Goal: Task Accomplishment & Management: Complete application form

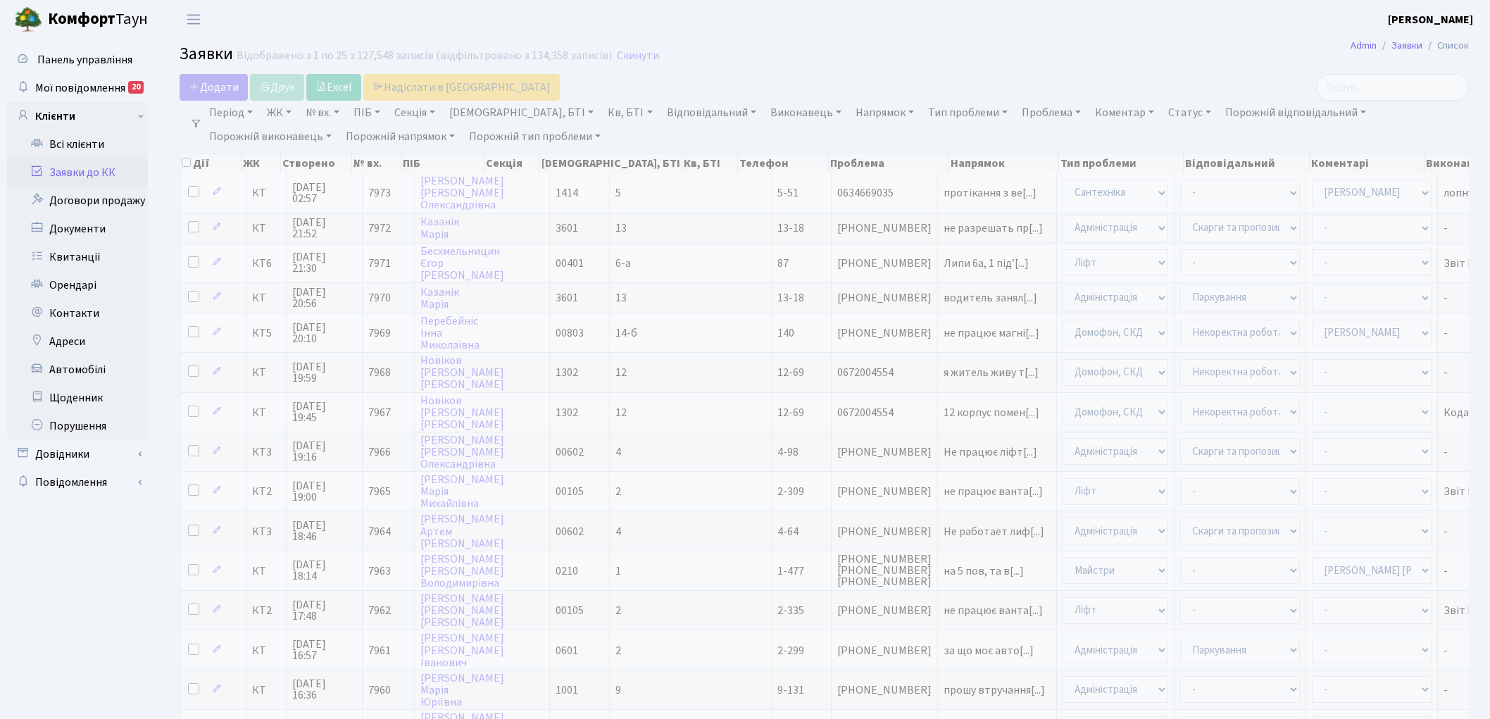
select select "25"
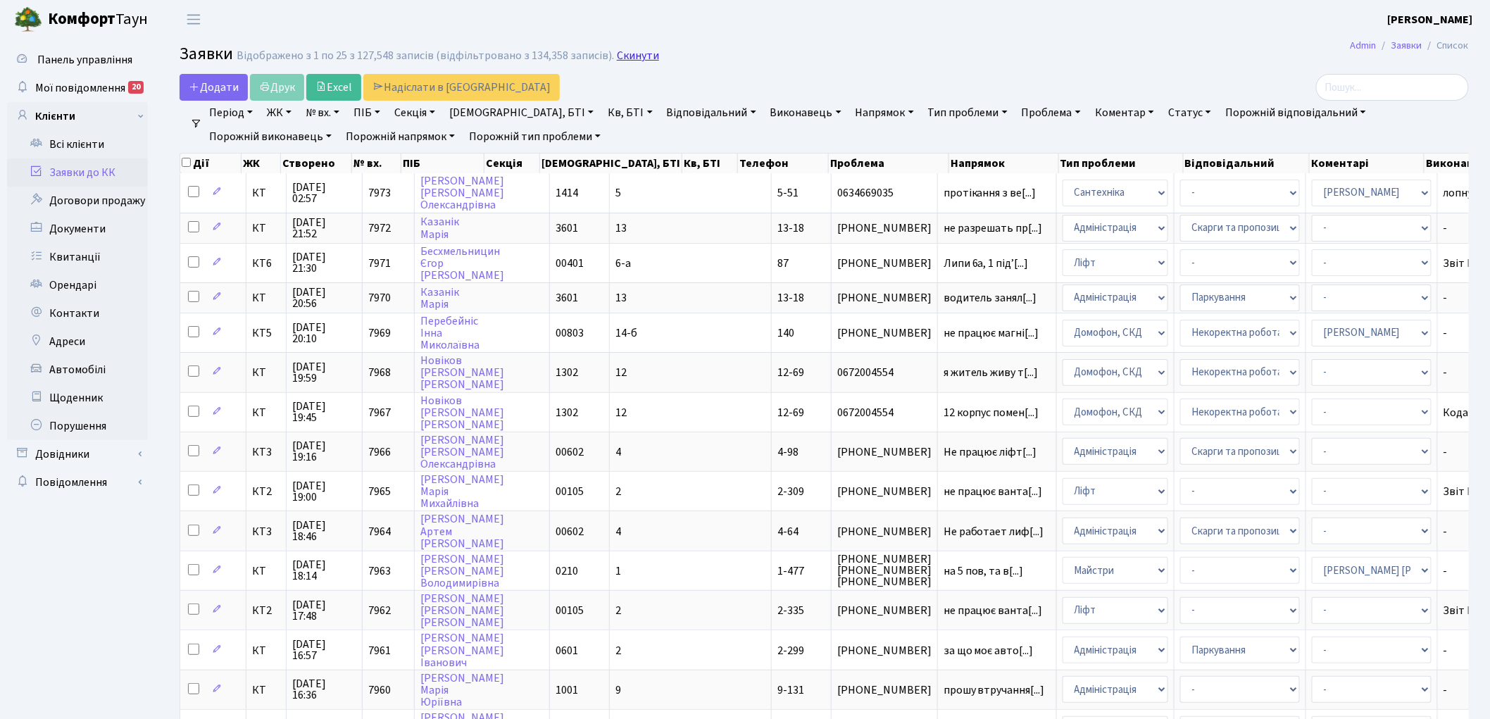
click at [642, 55] on link "Скинути" at bounding box center [638, 55] width 42 height 13
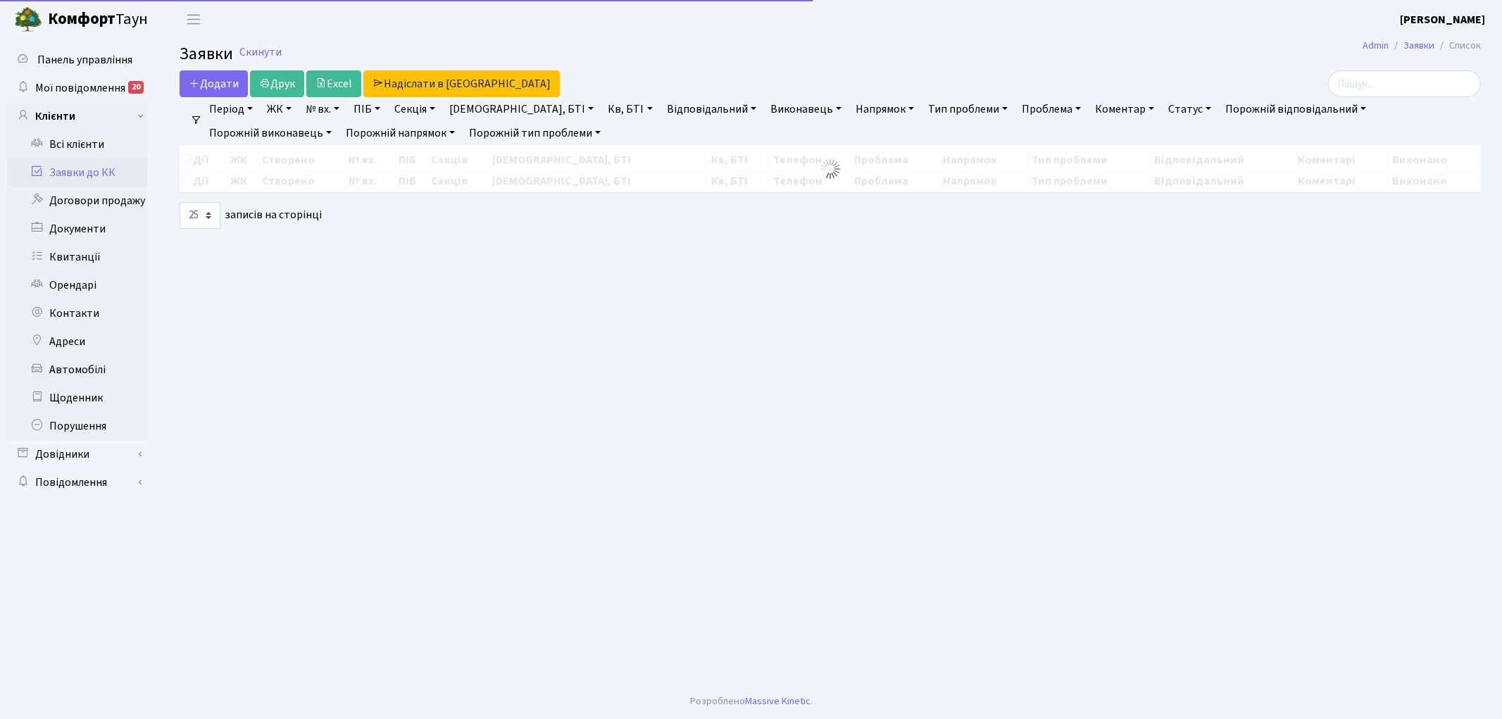
select select "25"
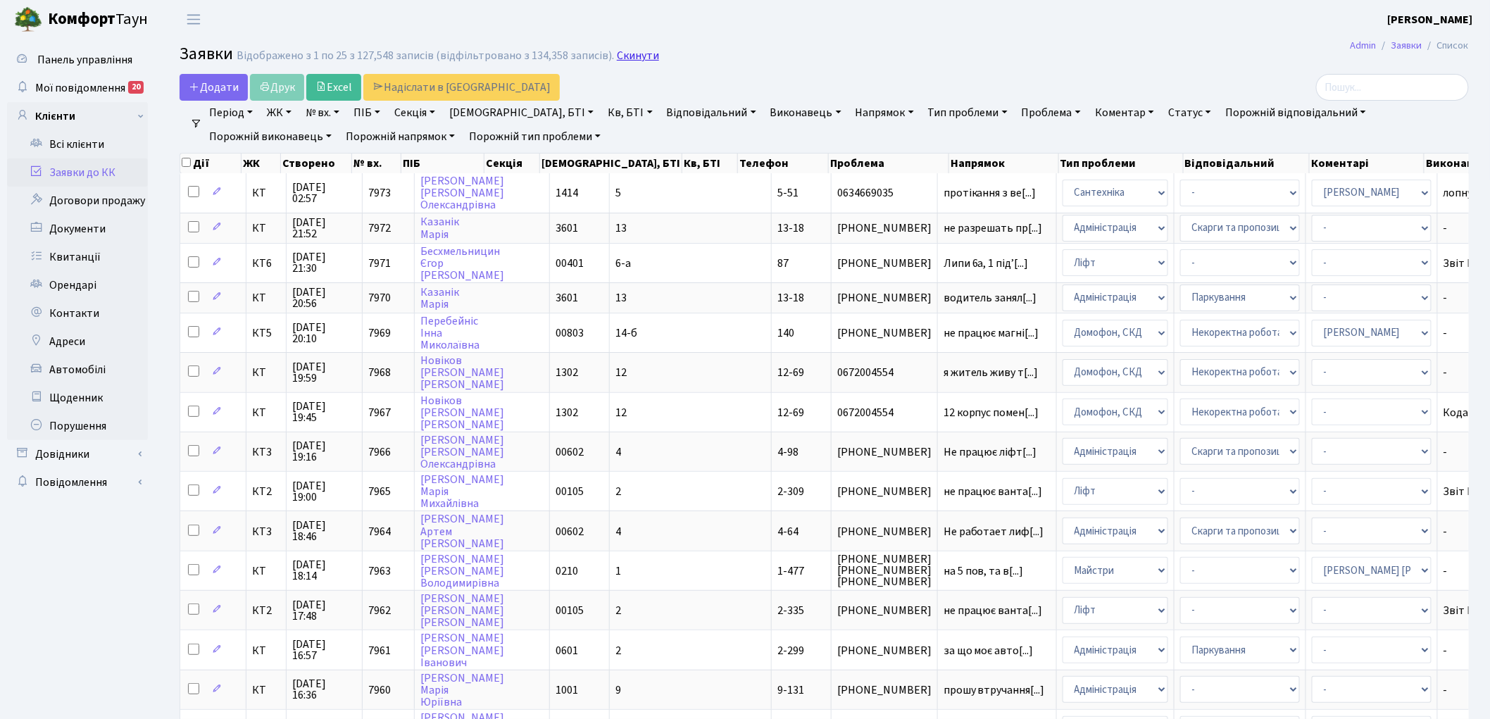
click at [635, 57] on link "Скинути" at bounding box center [638, 55] width 42 height 13
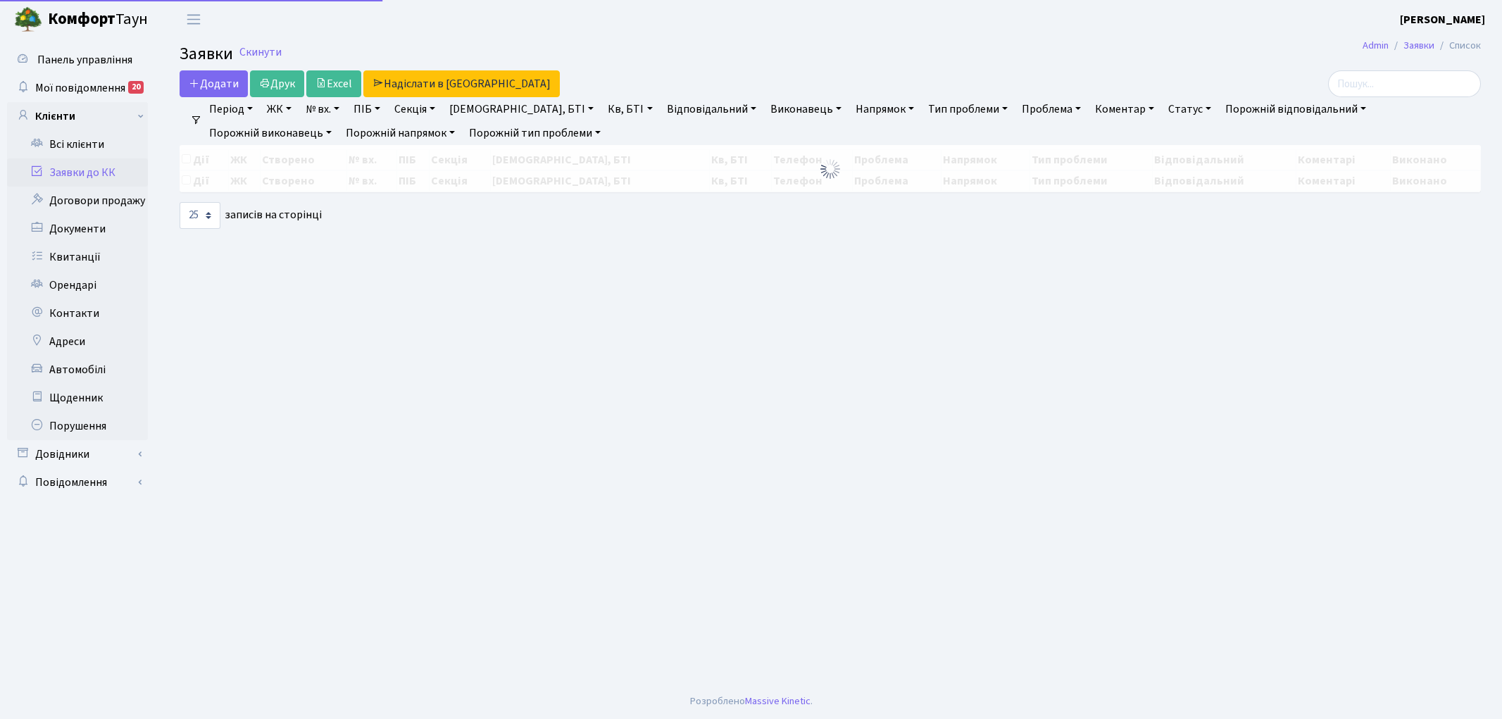
select select "25"
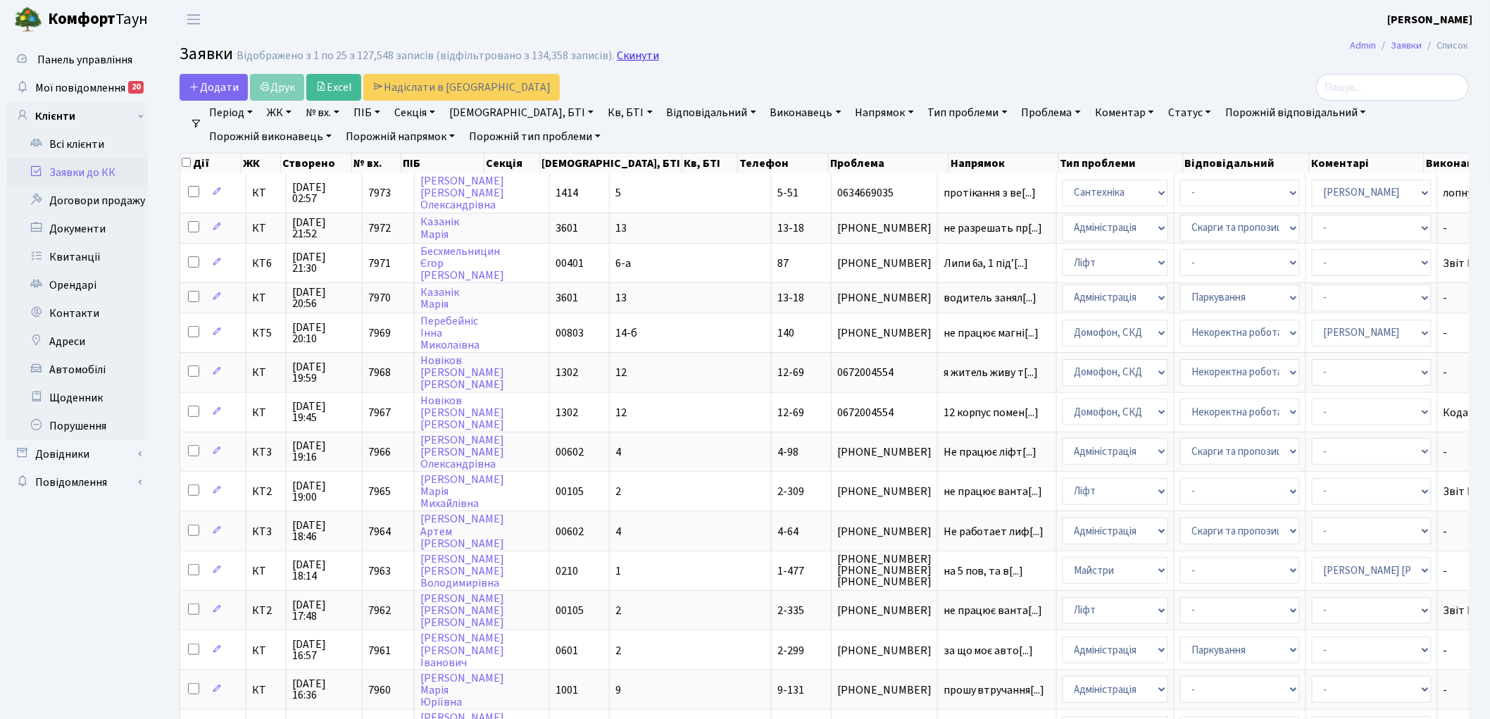
click at [622, 56] on link "Скинути" at bounding box center [638, 55] width 42 height 13
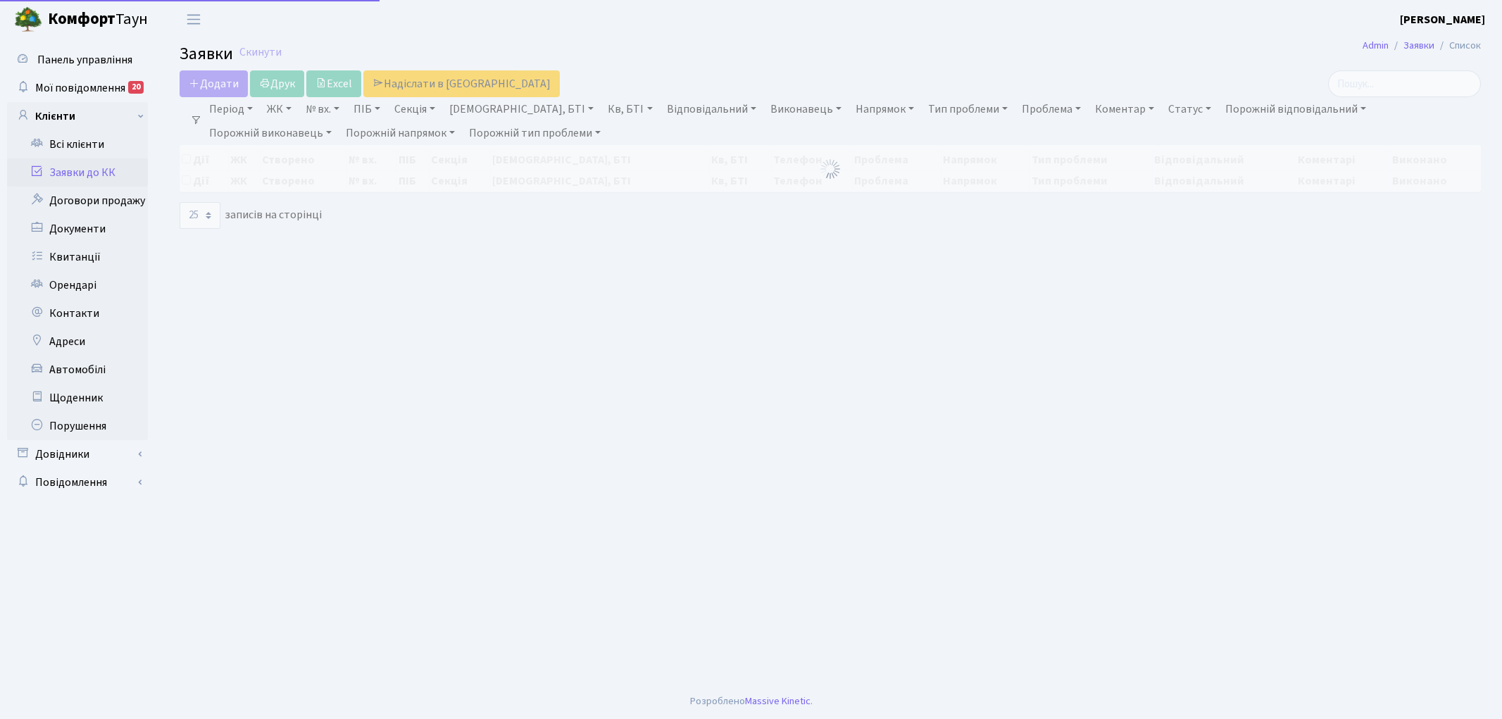
select select "25"
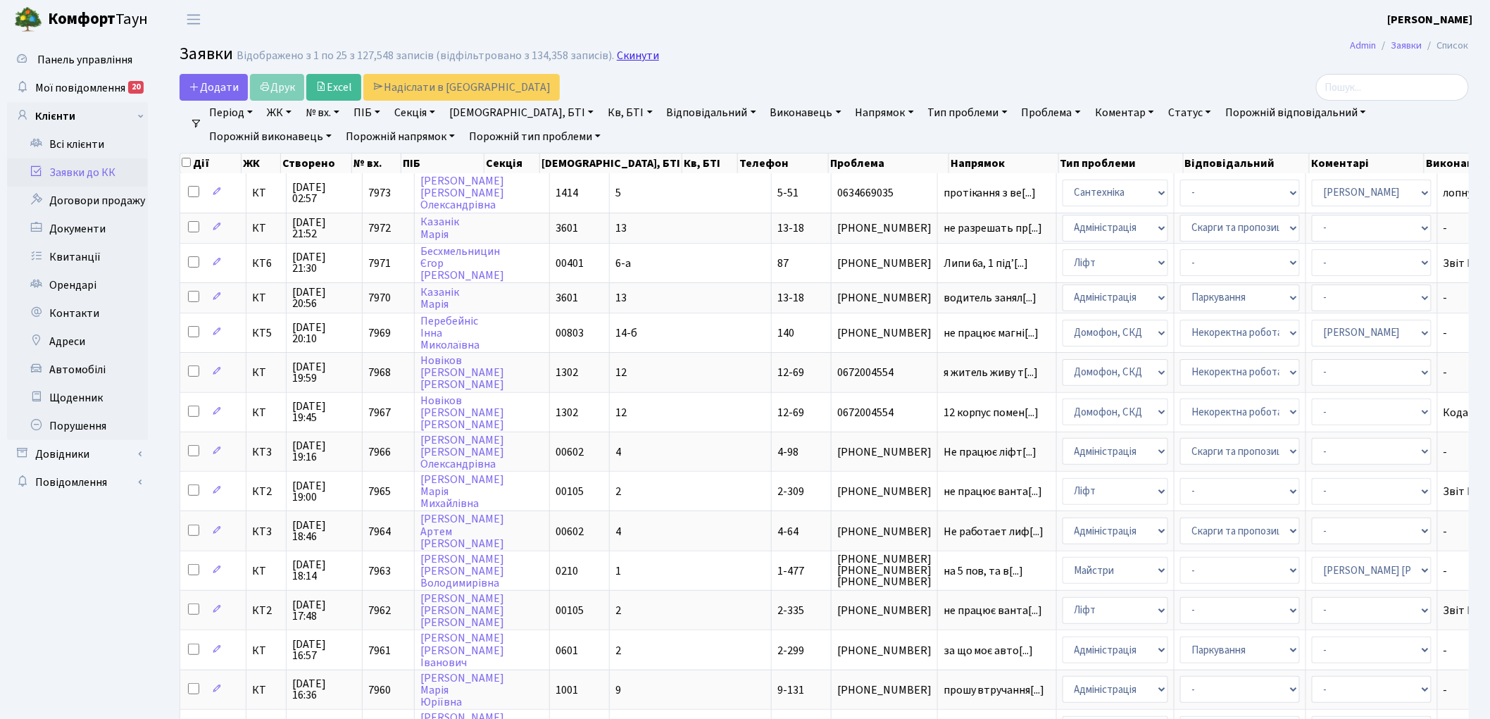
click at [627, 58] on link "Скинути" at bounding box center [638, 55] width 42 height 13
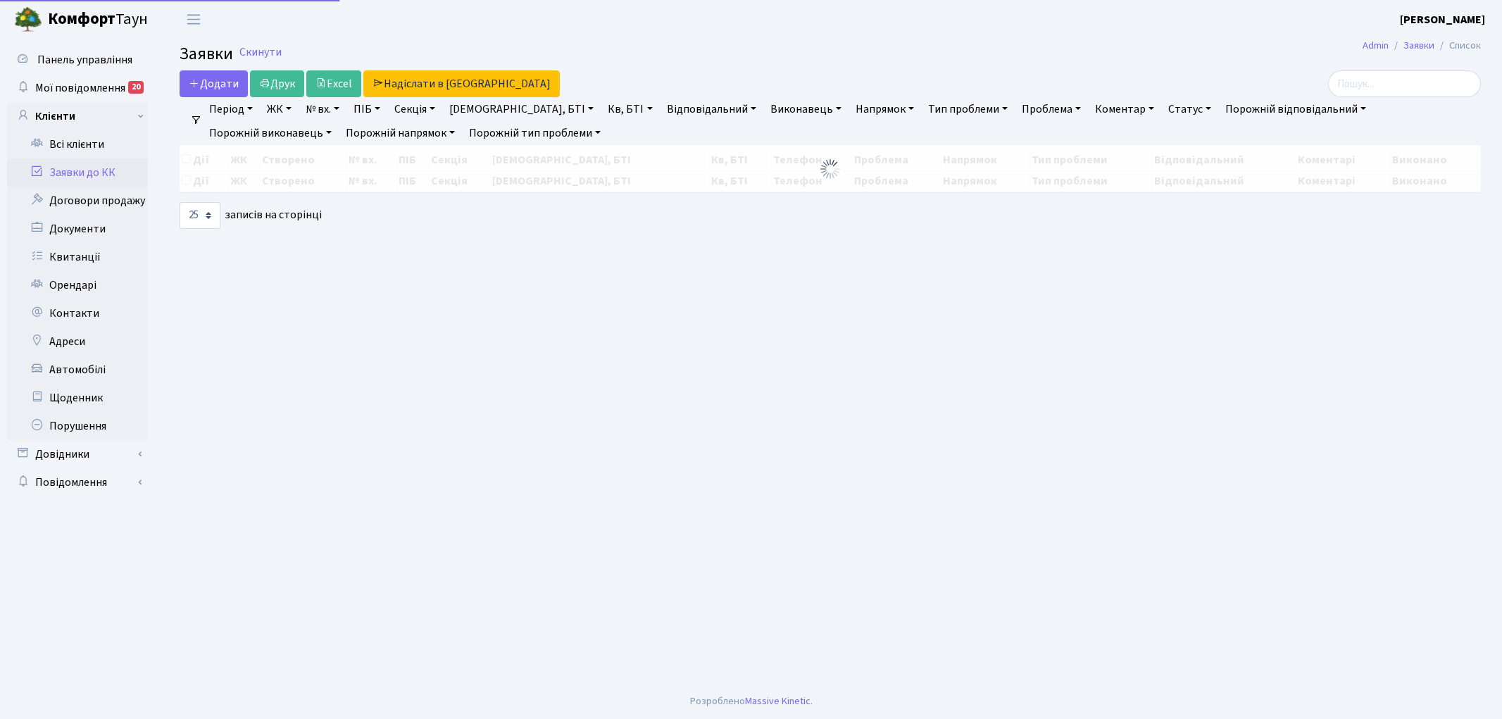
select select "25"
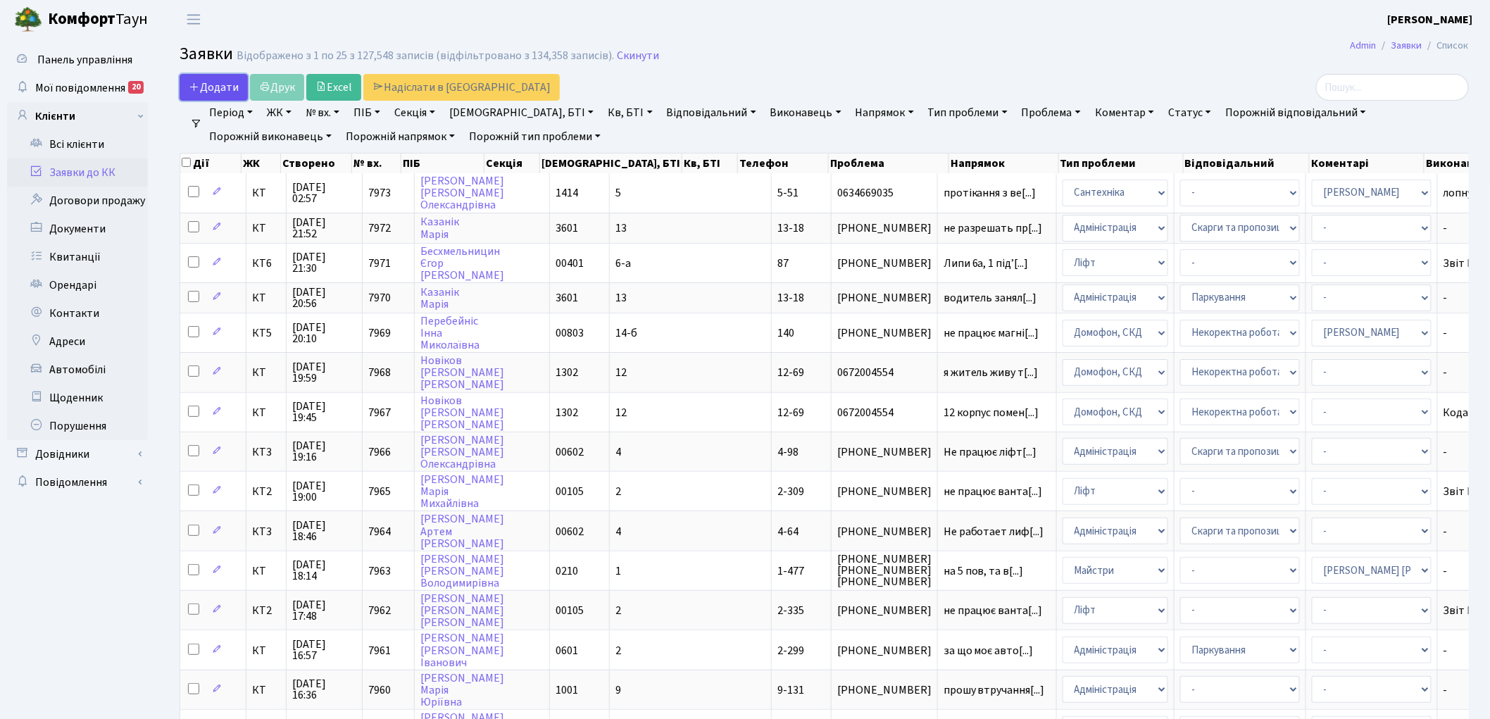
click at [222, 86] on span "Додати" at bounding box center [214, 87] width 50 height 15
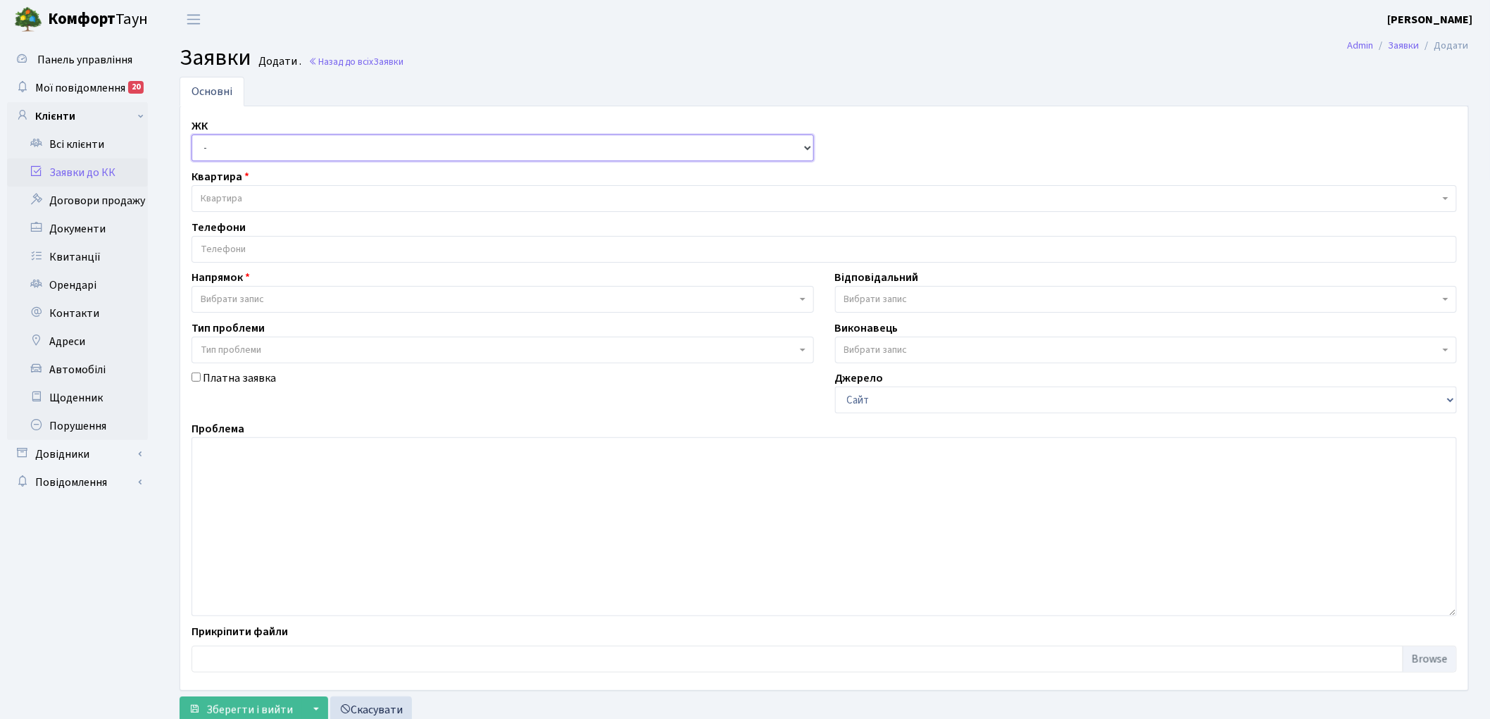
click at [239, 158] on select "- КТ, вул. Регенераторна, 4 КТ2, просп. Соборності, 17 КТ3, вул. Березнева, 16 …" at bounding box center [503, 147] width 622 height 27
select select "271"
click at [192, 134] on select "- КТ, вул. Регенераторна, 4 КТ2, просп. Соборності, 17 КТ3, вул. Березнева, 16 …" at bounding box center [503, 147] width 622 height 27
select select
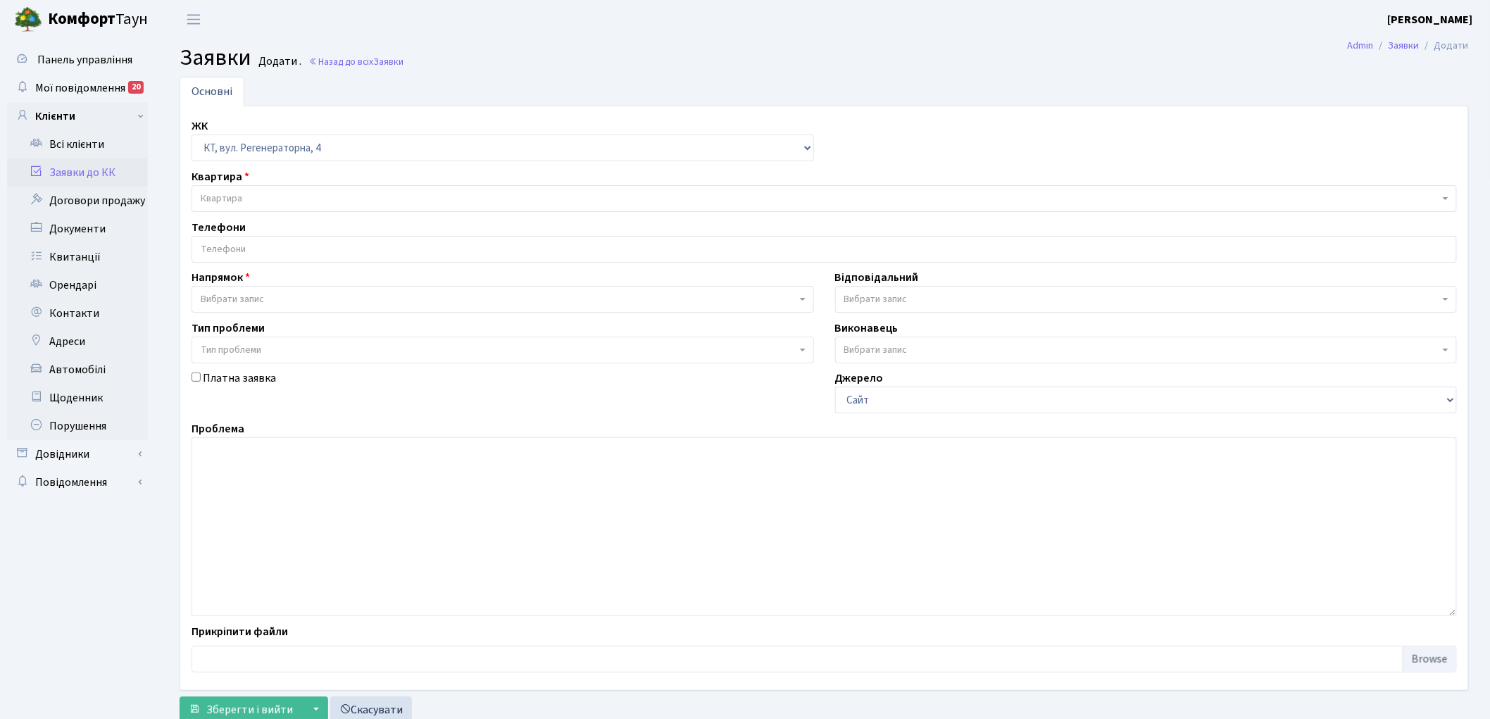
click at [272, 201] on span "Квартира" at bounding box center [820, 199] width 1238 height 14
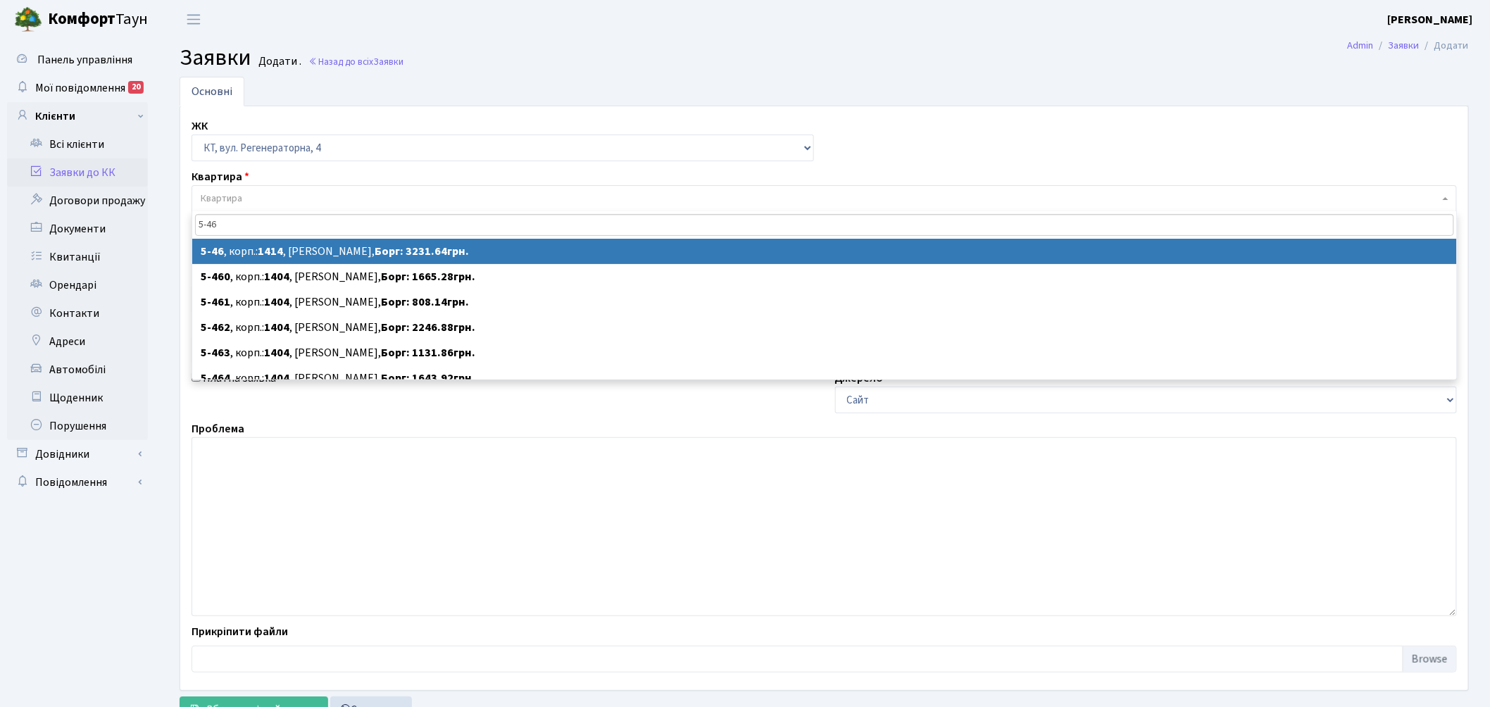
type input "5-46"
select select
select select "2456"
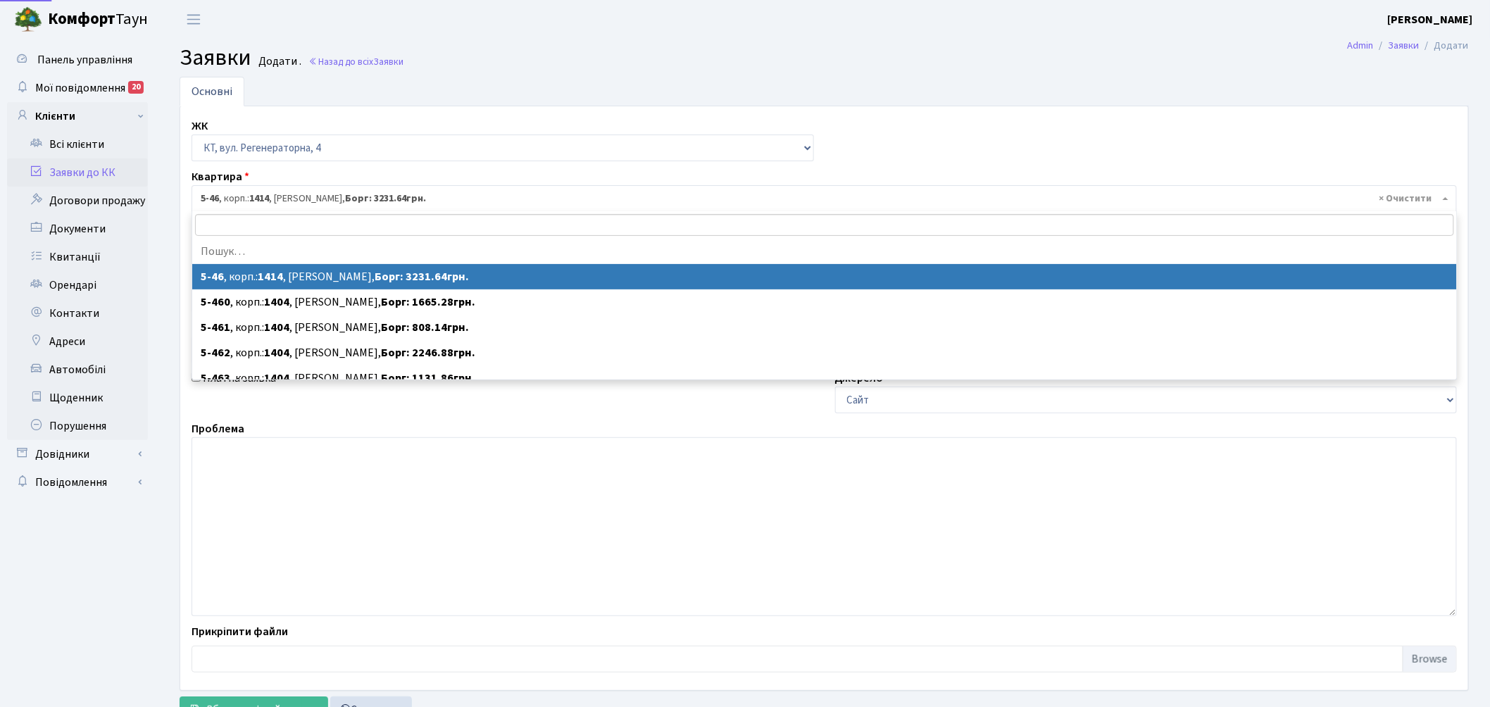
click at [306, 201] on span "× 5-46 , корп.: 1414 , Науменко Юлія Володимирівна, Борг: 3231.64грн." at bounding box center [820, 199] width 1238 height 14
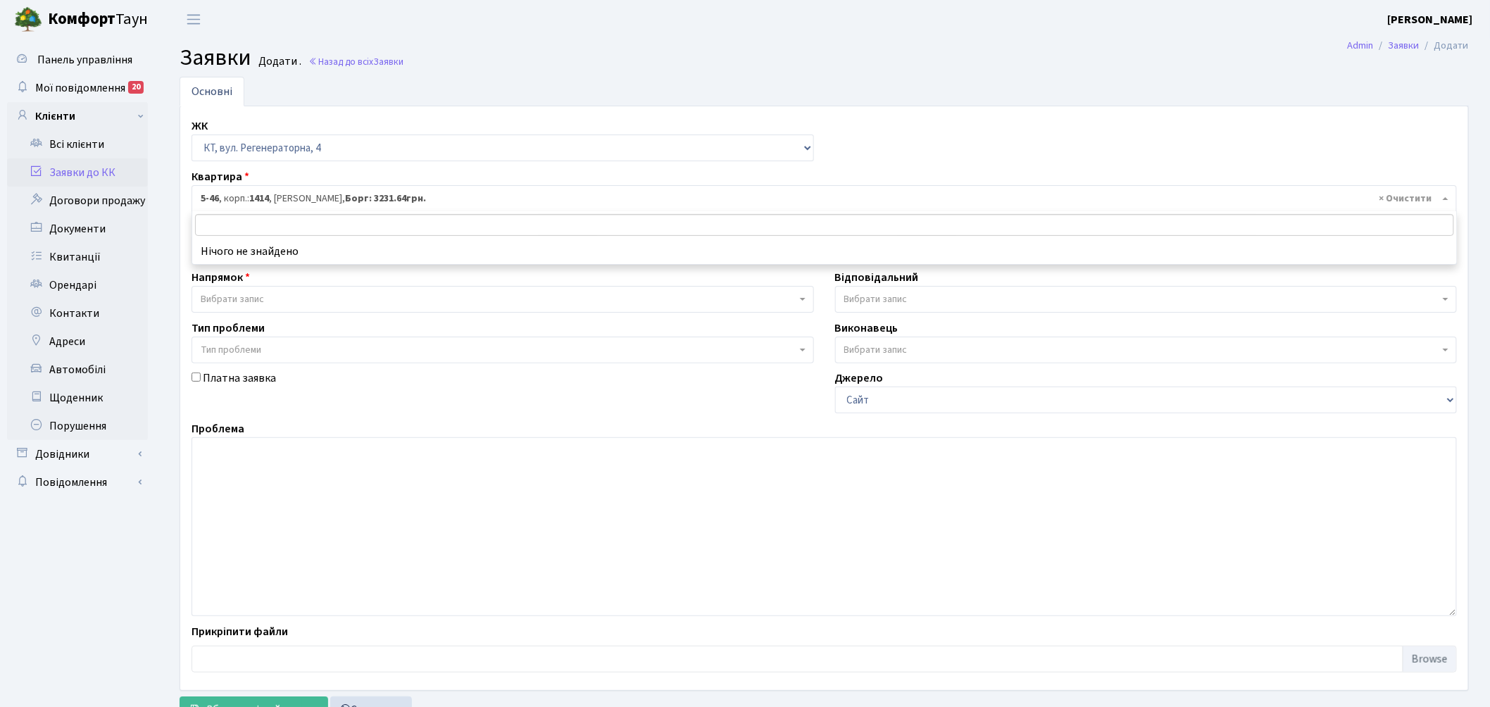
click at [306, 201] on span "× 5-46 , корп.: 1414 , Науменко Юлія Володимирівна, Борг: 3231.64грн." at bounding box center [820, 199] width 1238 height 14
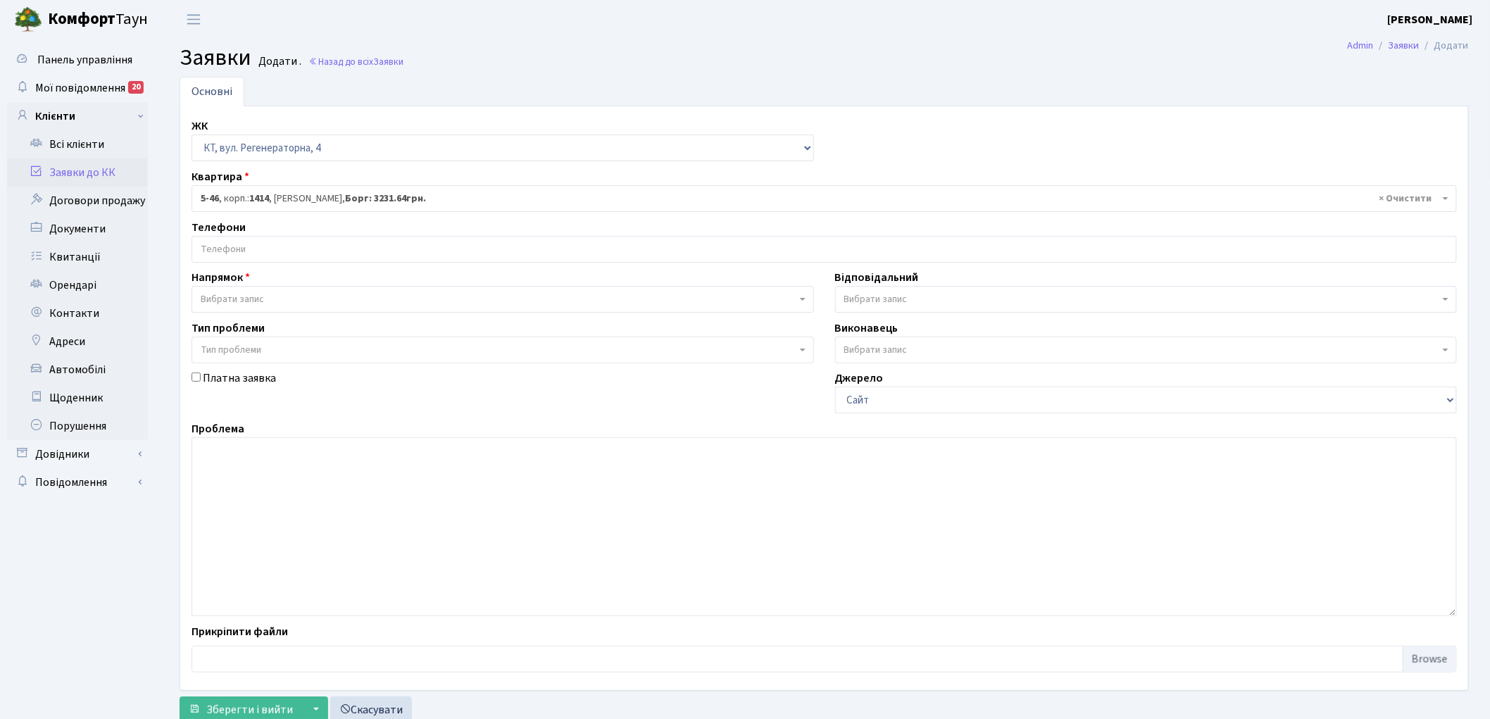
click at [291, 241] on input "search" at bounding box center [824, 249] width 1264 height 25
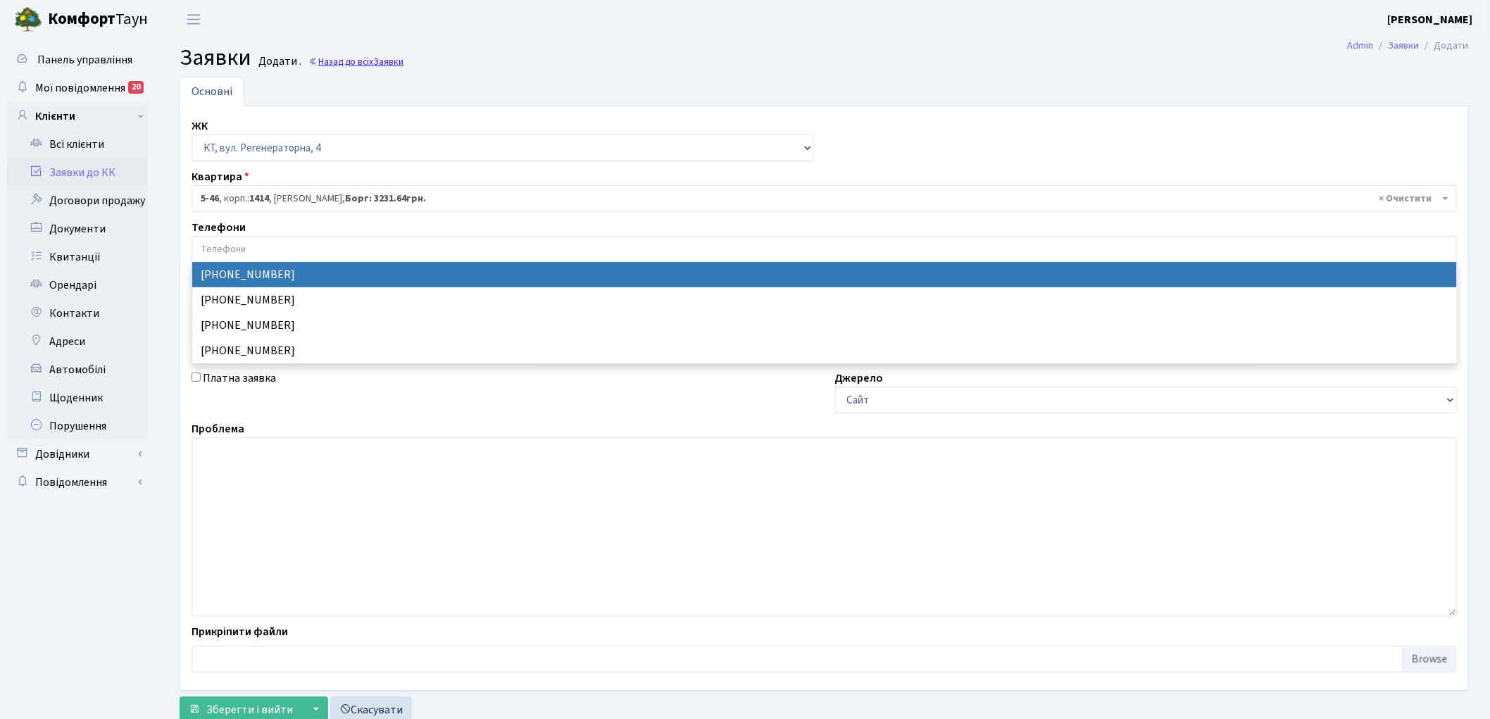
click at [352, 61] on link "Назад до всіх Заявки" at bounding box center [355, 61] width 95 height 13
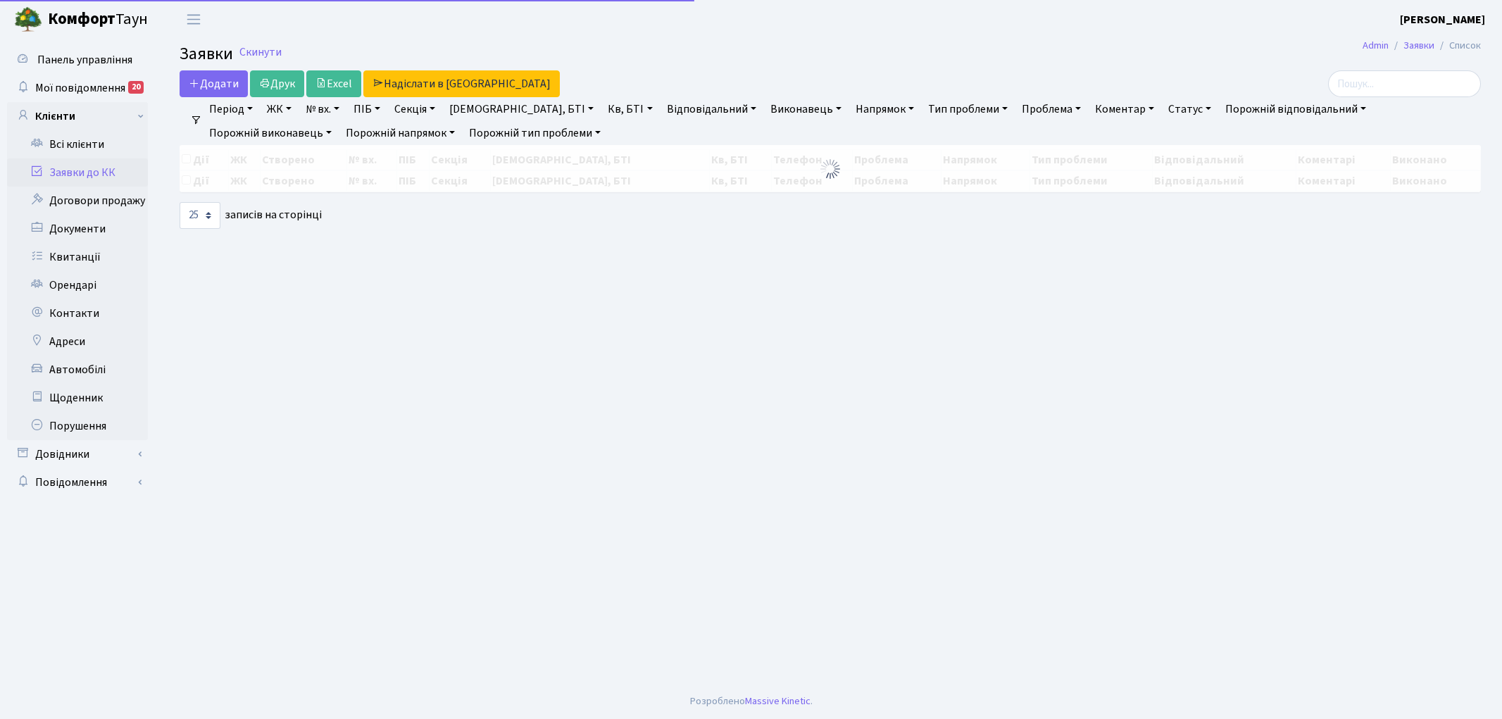
select select "25"
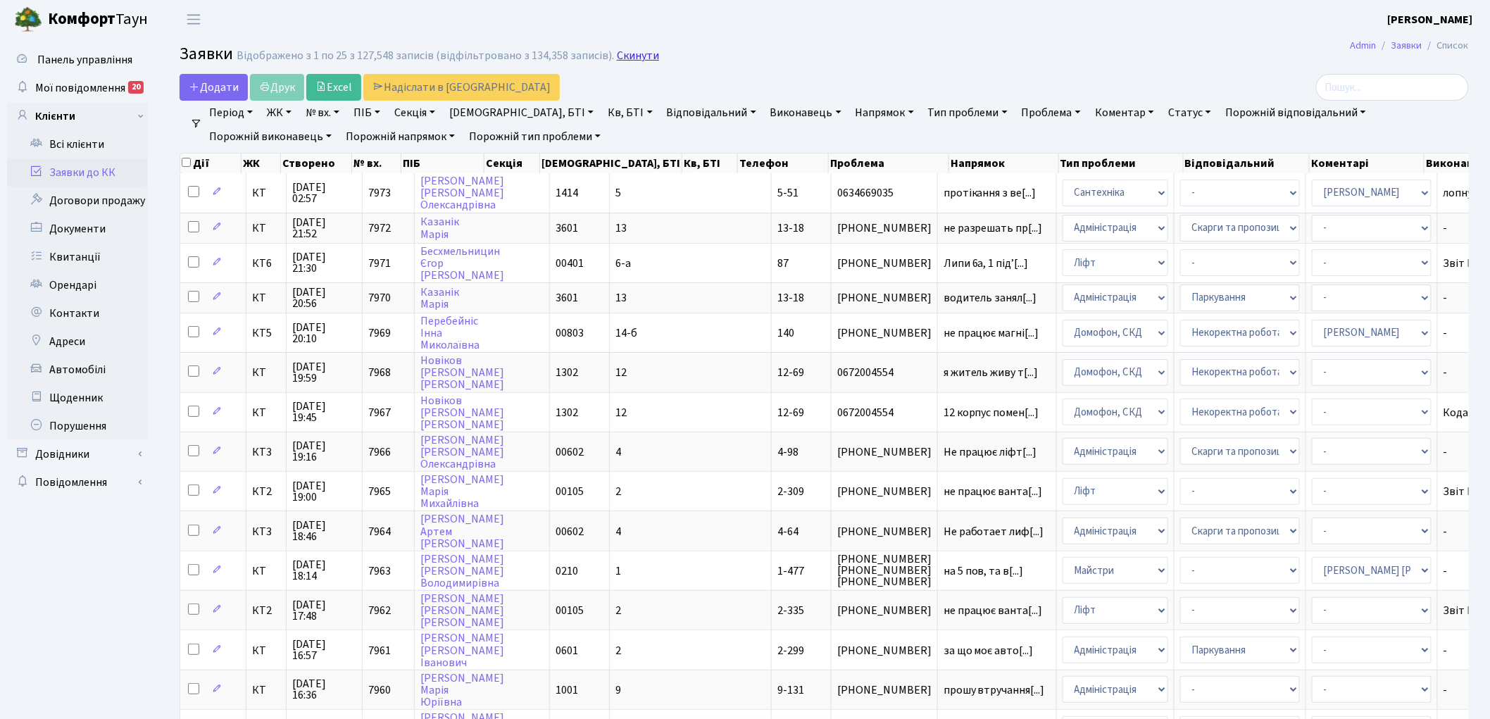
click at [620, 59] on link "Скинути" at bounding box center [638, 55] width 42 height 13
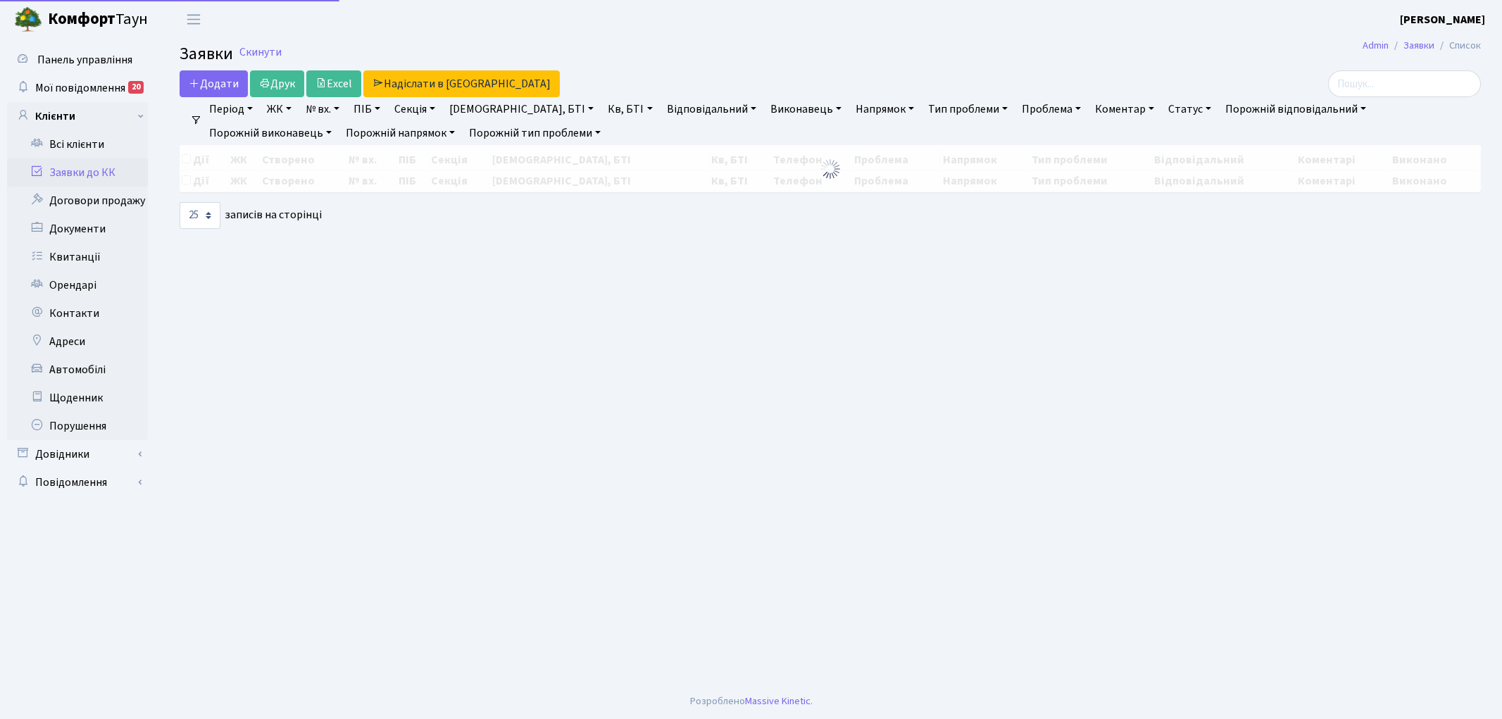
select select "25"
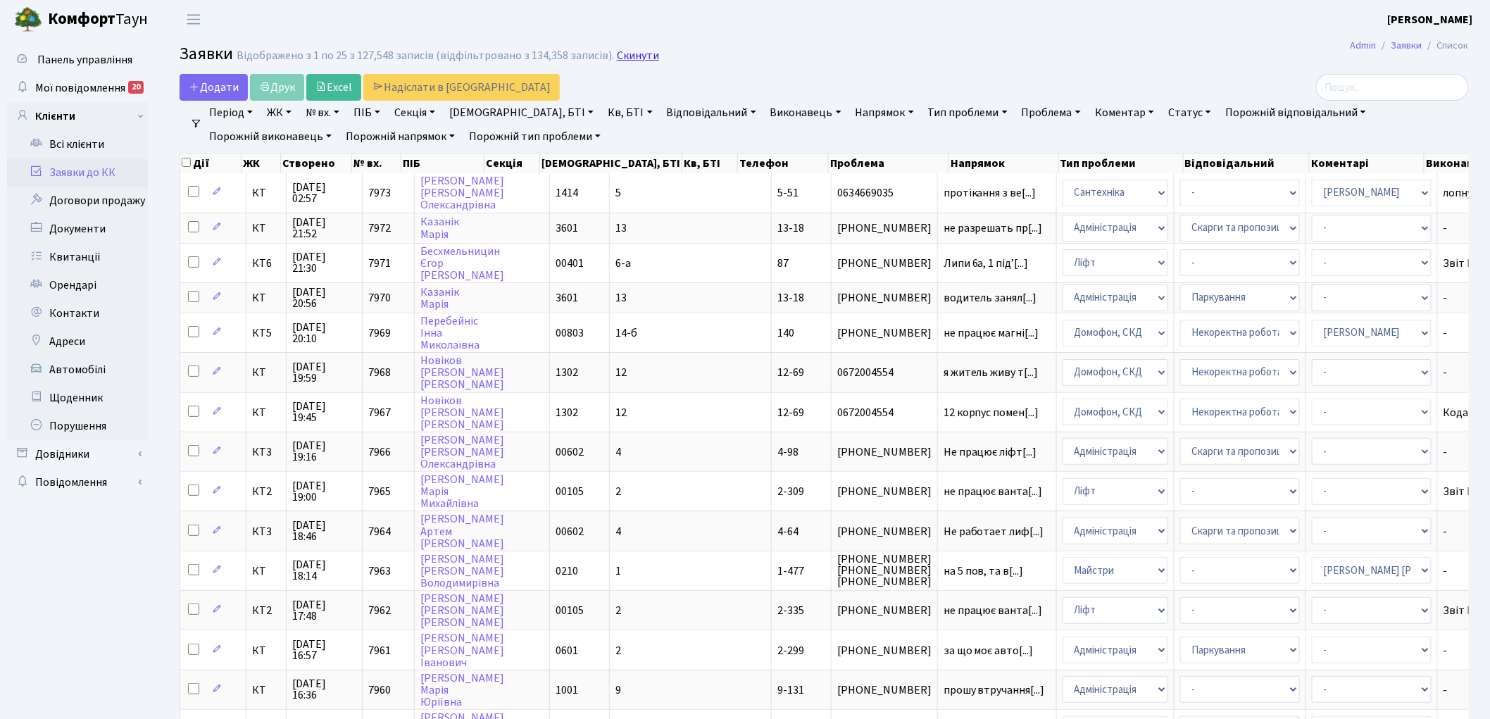
click at [629, 55] on link "Скинути" at bounding box center [638, 55] width 42 height 13
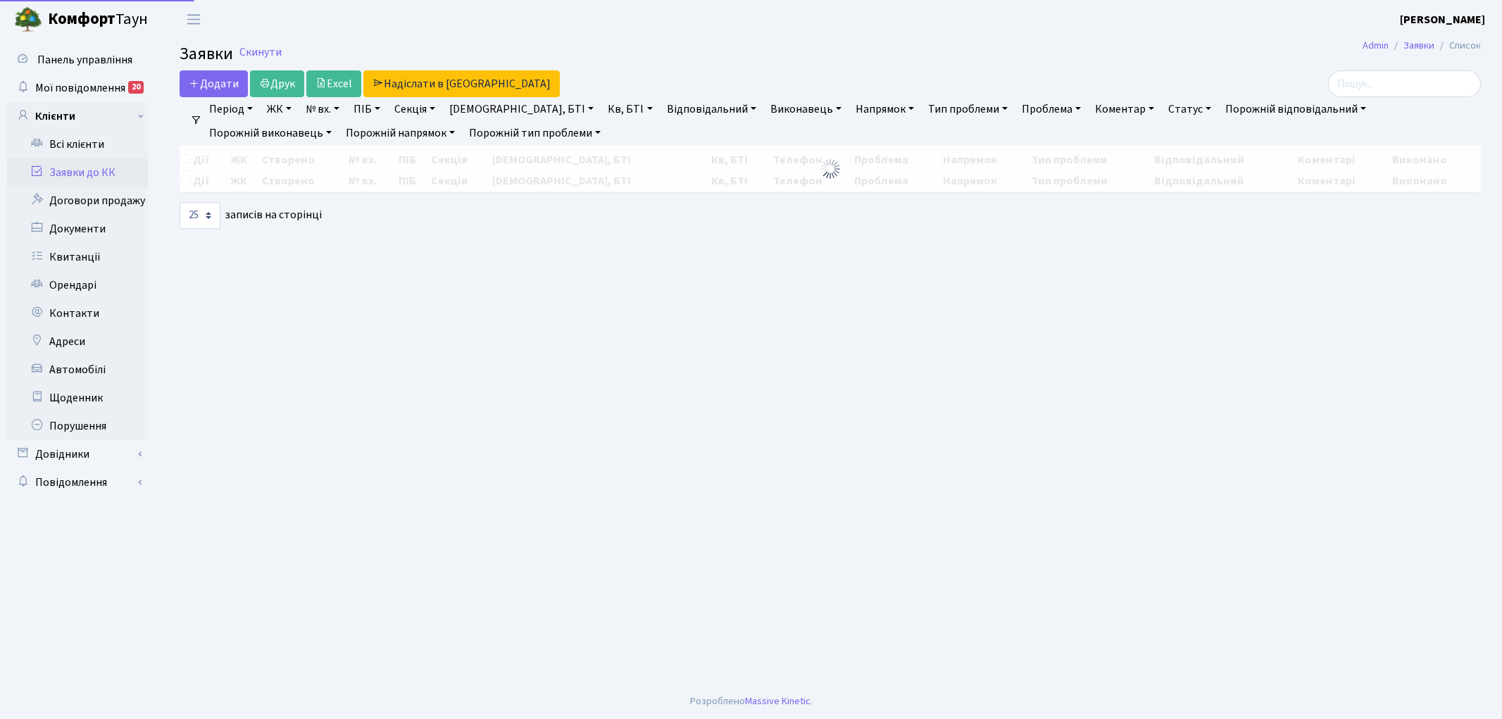
select select "25"
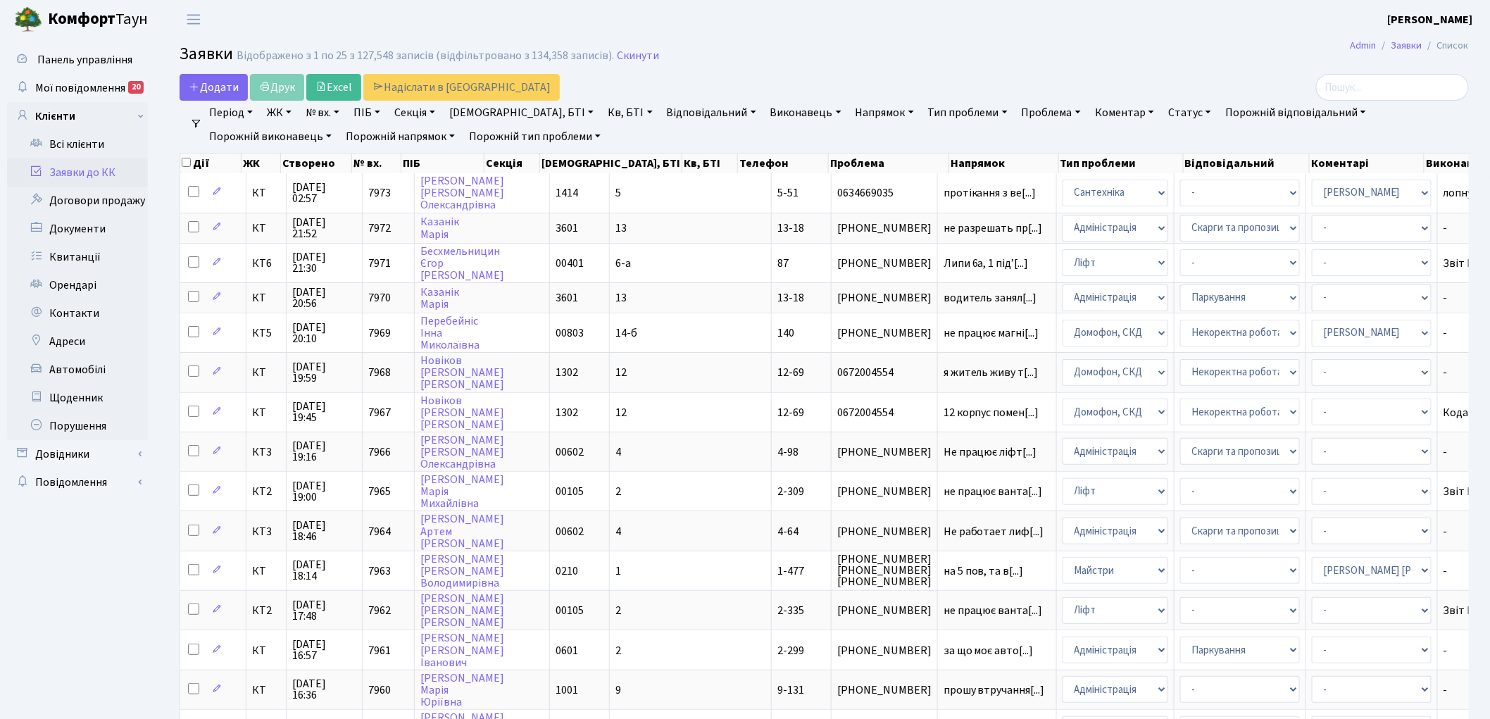
click at [604, 55] on span "Відображено з 1 по 25 з 127,548 записів (відфільтровано з 134,358 записів). Ски…" at bounding box center [448, 55] width 422 height 13
click at [620, 56] on link "Скинути" at bounding box center [638, 55] width 42 height 13
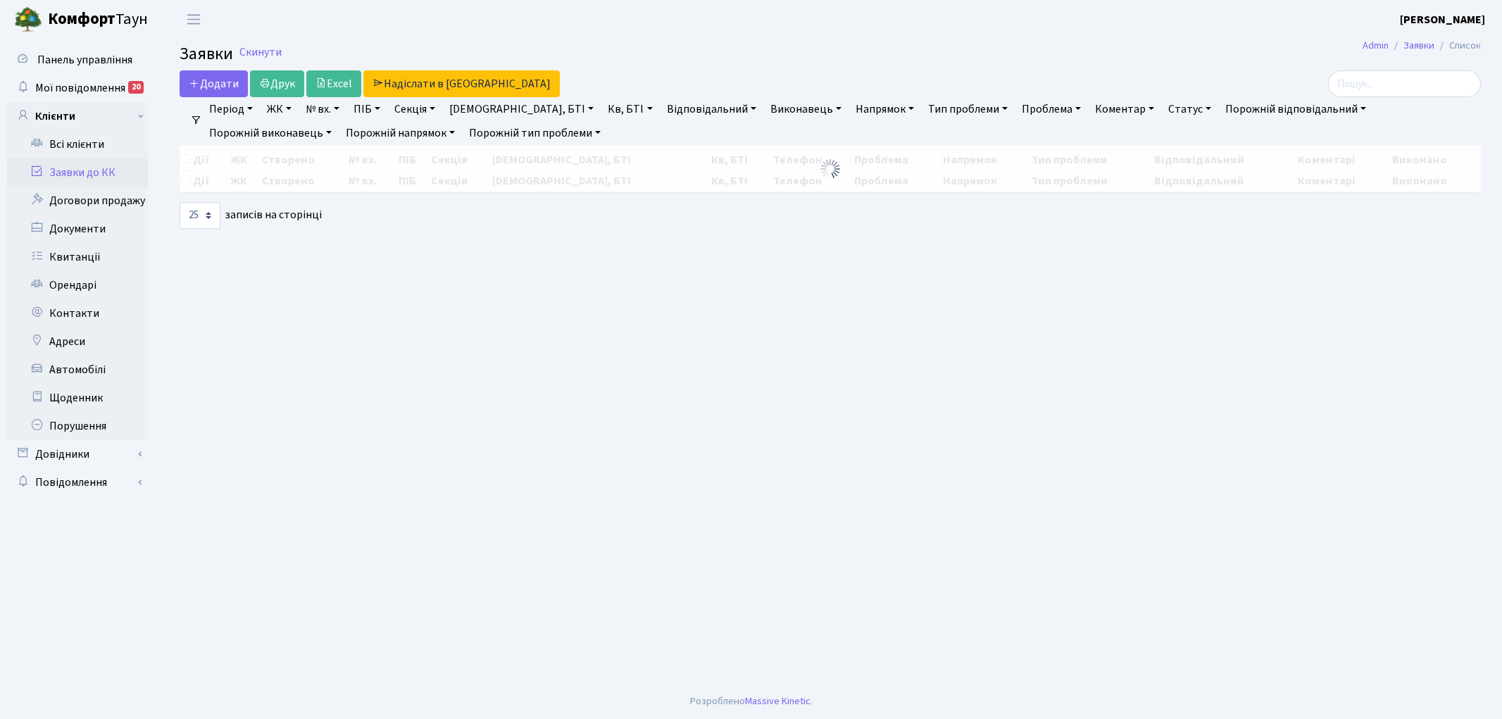
select select "25"
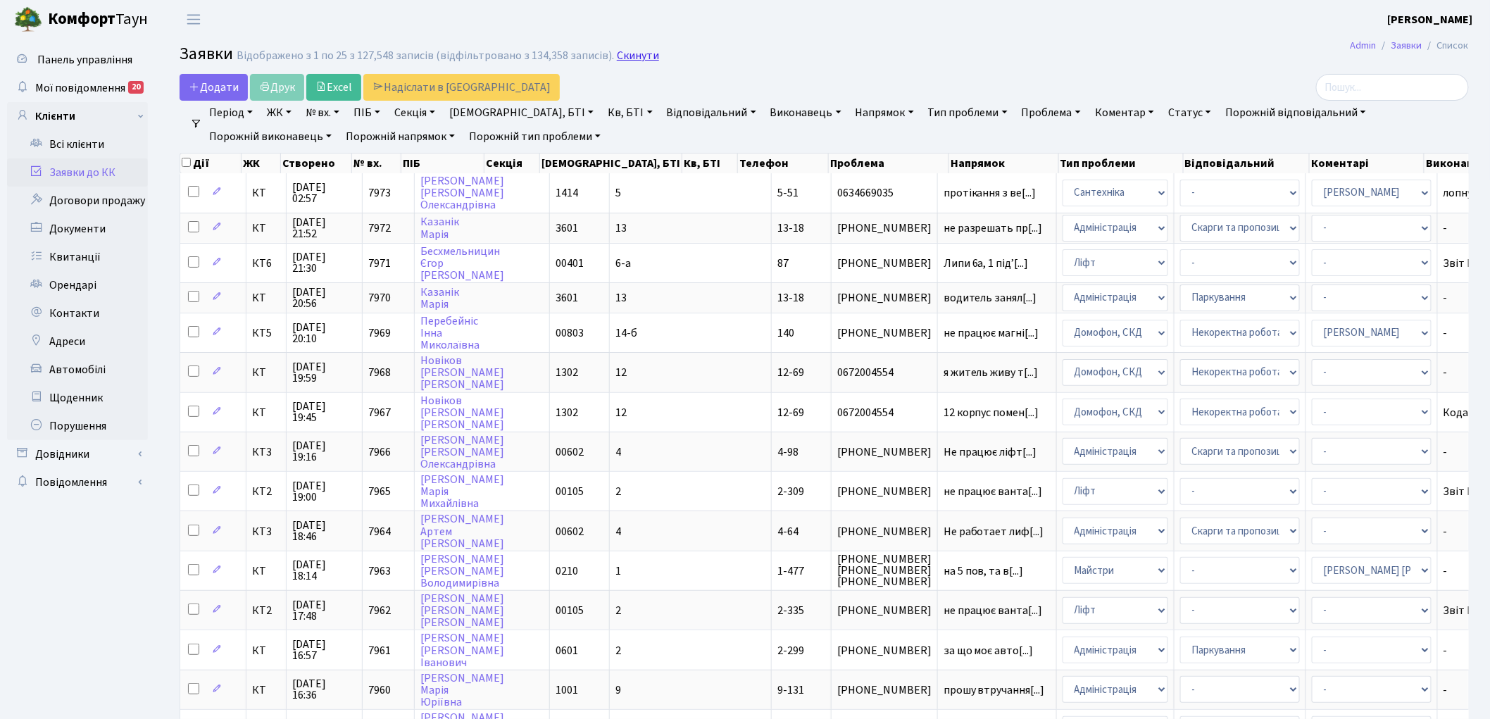
click at [637, 59] on link "Скинути" at bounding box center [638, 55] width 42 height 13
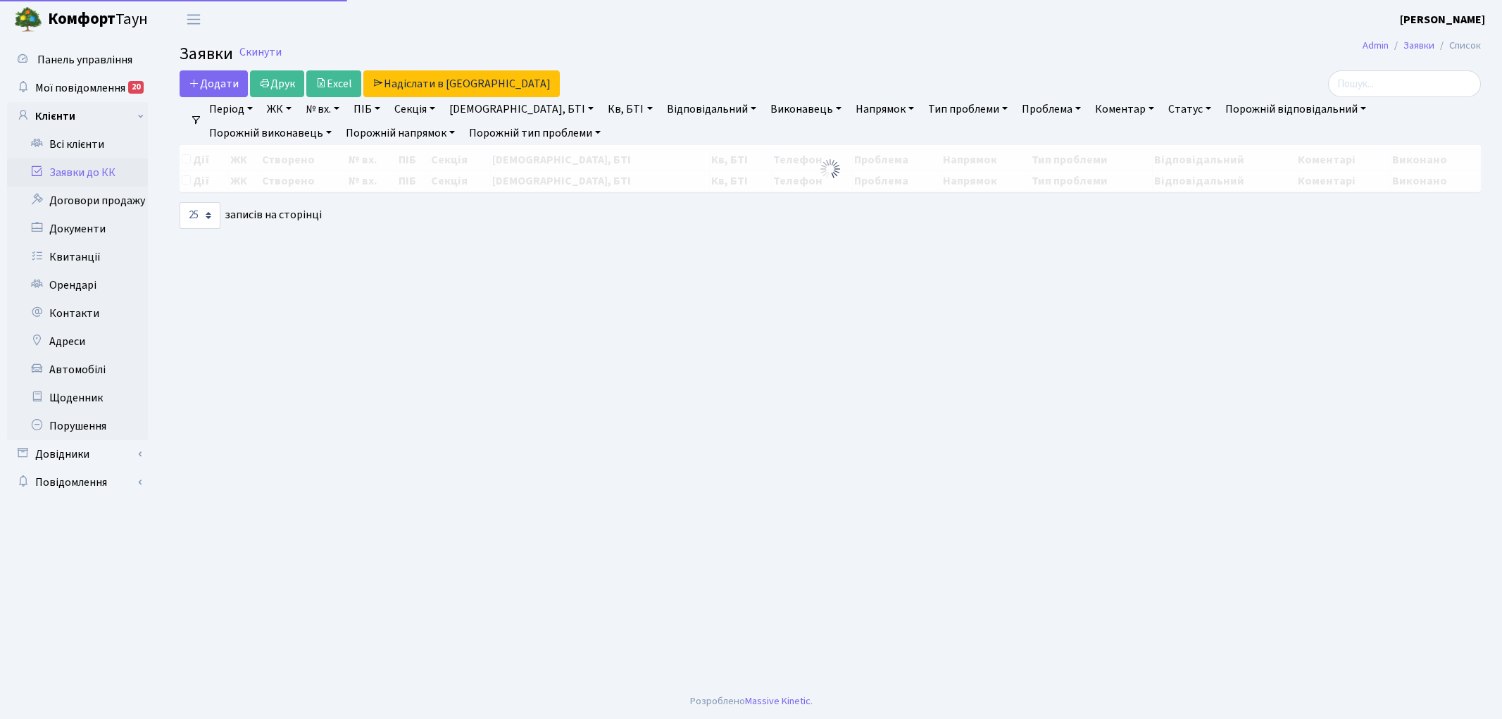
select select "25"
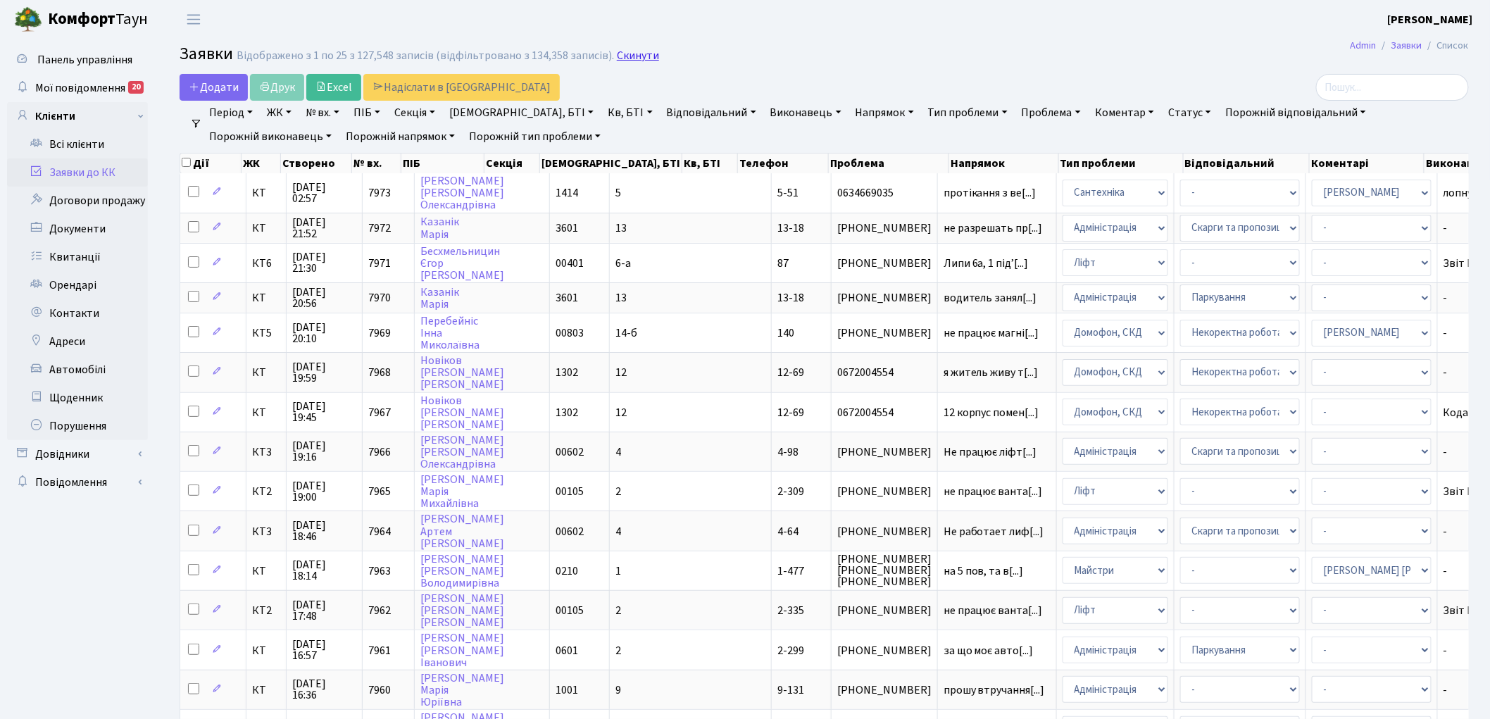
click at [629, 56] on link "Скинути" at bounding box center [638, 55] width 42 height 13
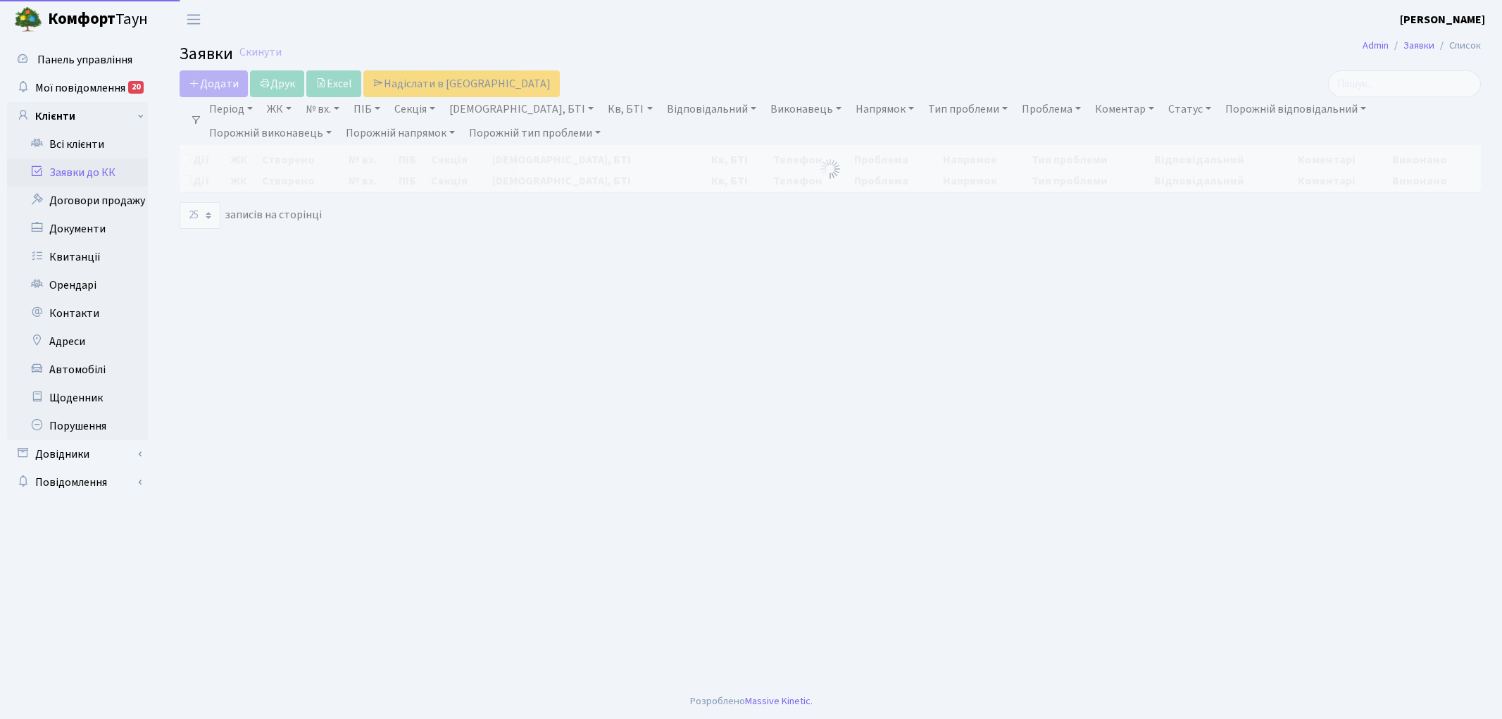
select select "25"
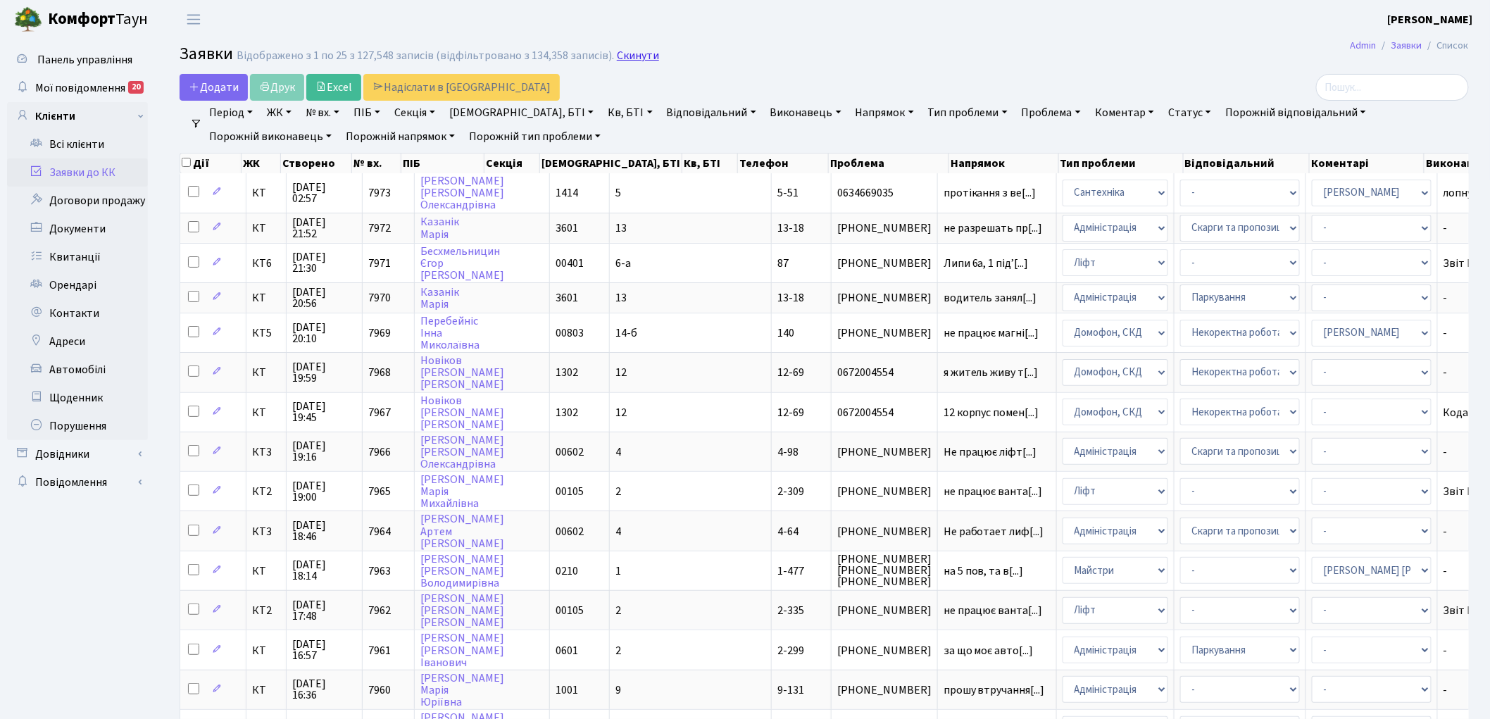
click at [617, 59] on link "Скинути" at bounding box center [638, 55] width 42 height 13
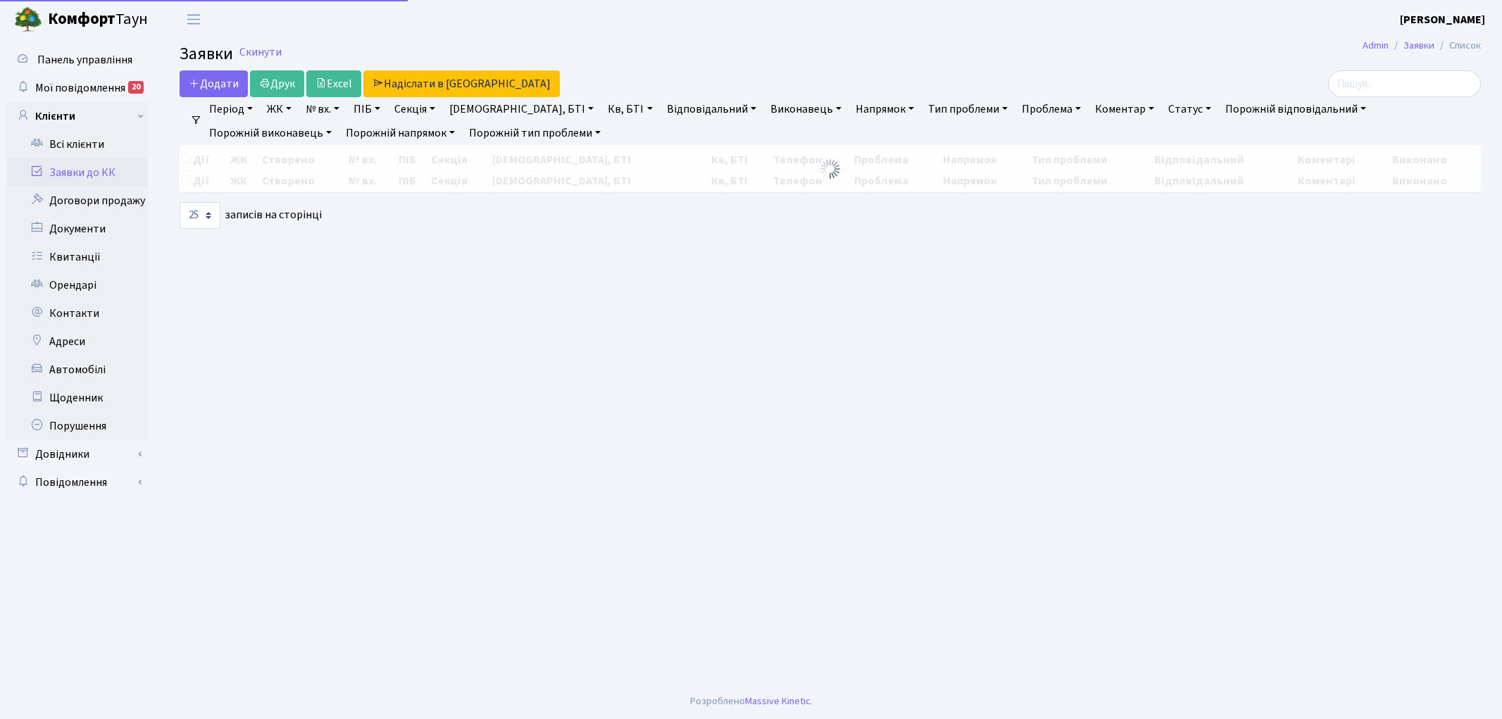
select select "25"
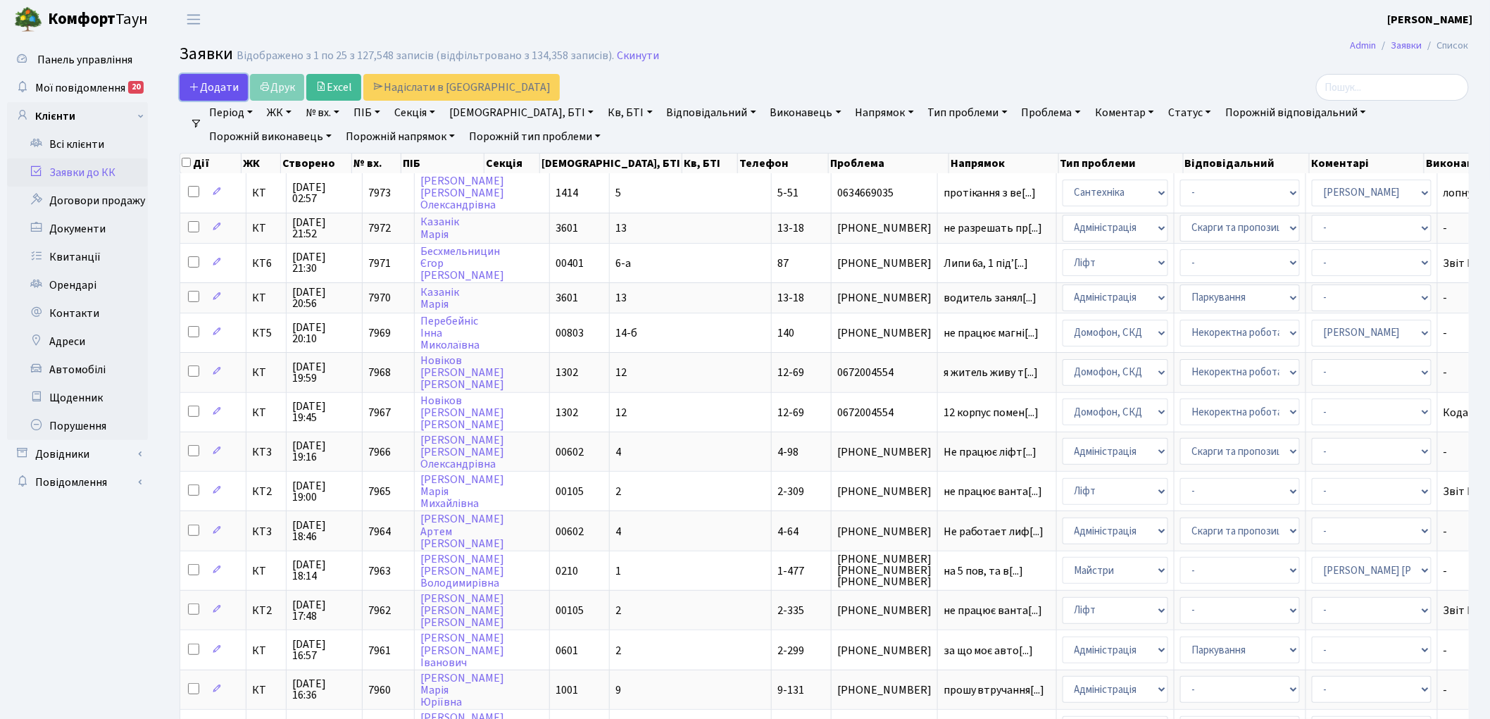
click at [204, 87] on span "Додати" at bounding box center [214, 87] width 50 height 15
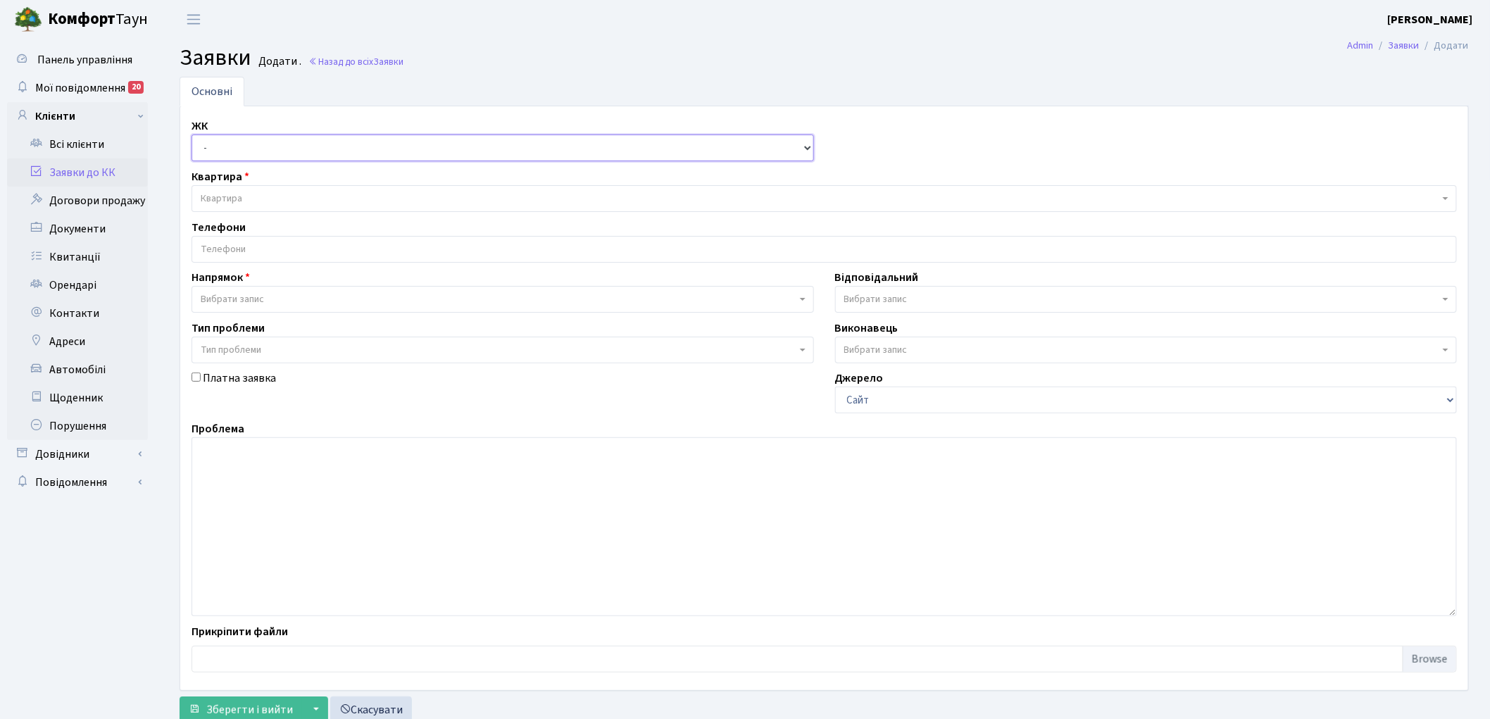
click at [216, 148] on select "- КТ, вул. Регенераторна, 4 КТ2, просп. Соборності, 17 КТ3, вул. Березнева, 16 …" at bounding box center [503, 147] width 622 height 27
select select "271"
click at [192, 134] on select "- КТ, вул. Регенераторна, 4 КТ2, просп. Соборності, 17 КТ3, вул. Березнева, 16 …" at bounding box center [503, 147] width 622 height 27
select select
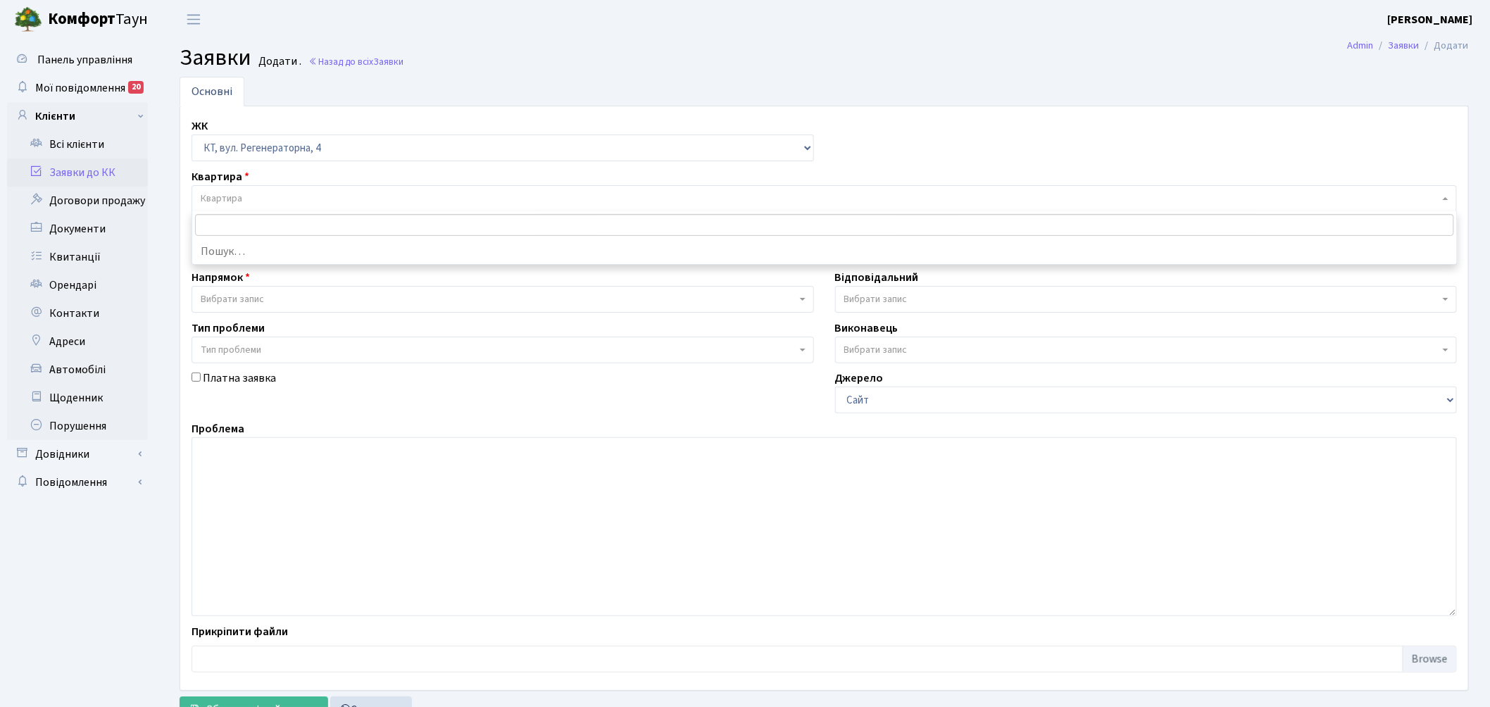
click at [262, 194] on span "Квартира" at bounding box center [820, 199] width 1238 height 14
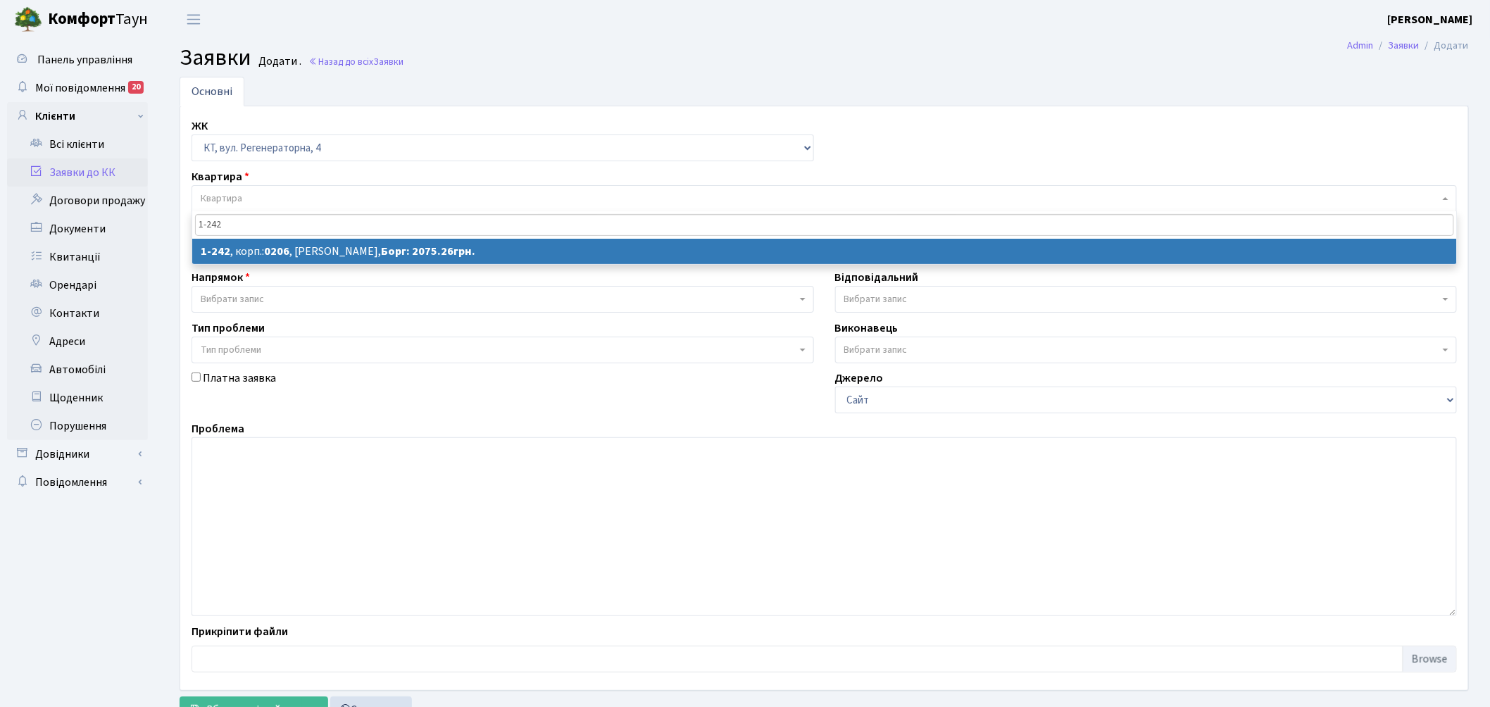
type input "1-242"
select select
select select "242"
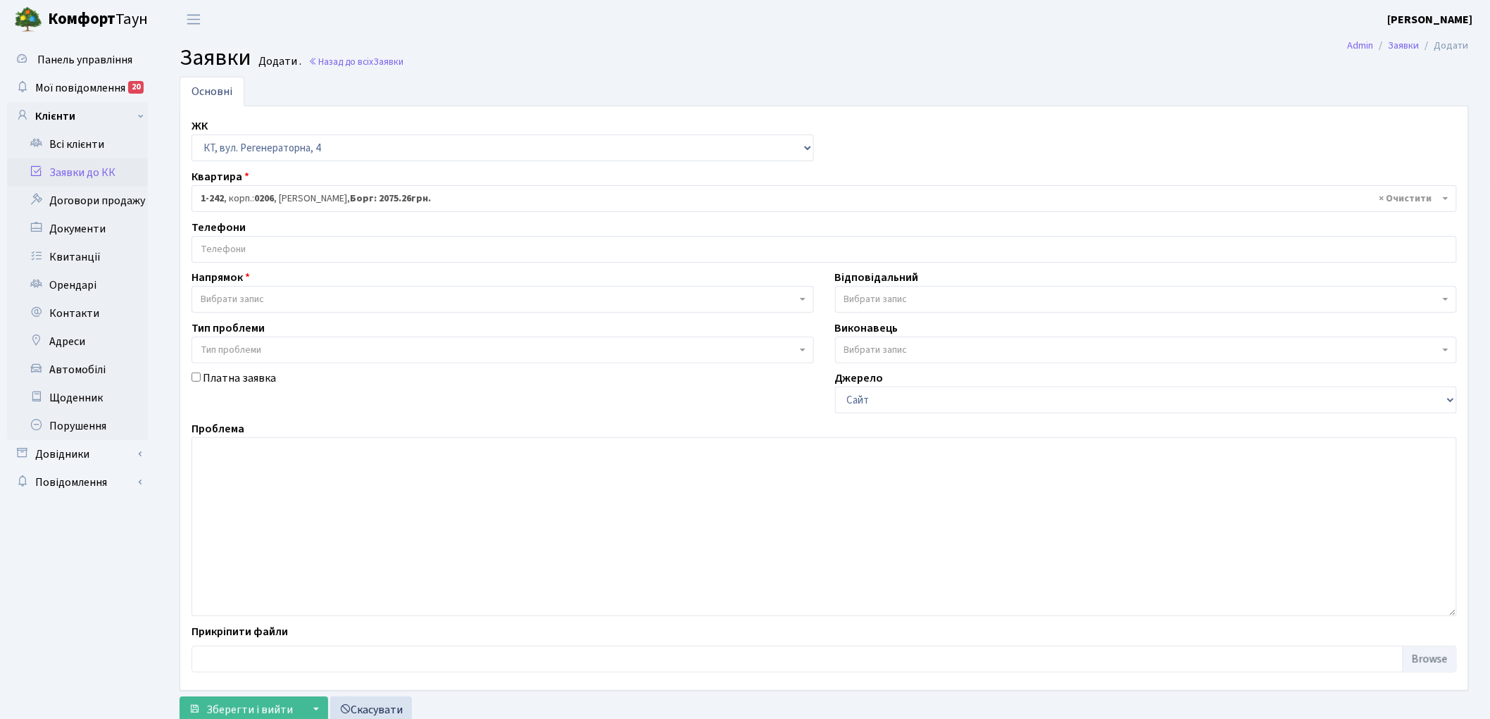
click at [227, 255] on input "search" at bounding box center [824, 249] width 1264 height 25
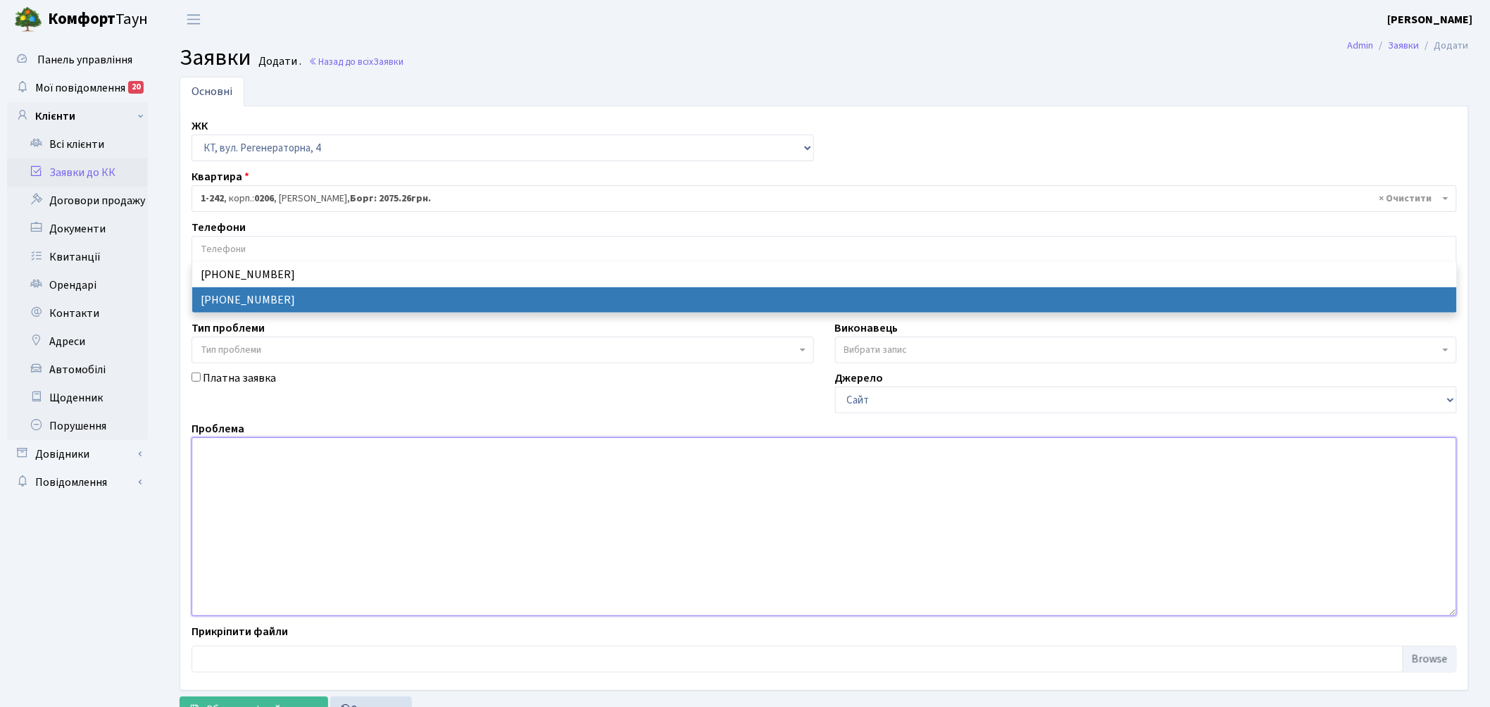
click at [328, 495] on textarea at bounding box center [824, 526] width 1265 height 179
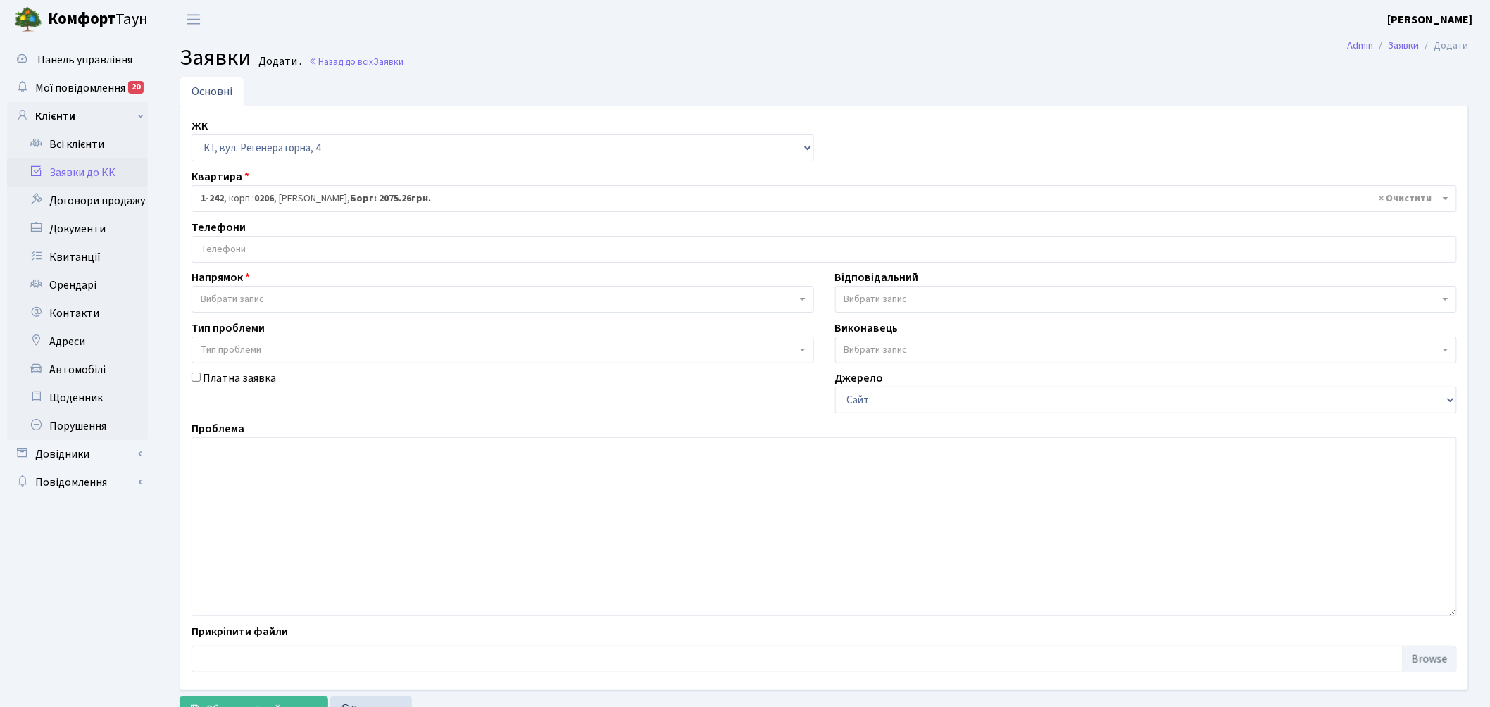
click at [324, 303] on span "Вибрати запис" at bounding box center [499, 299] width 596 height 14
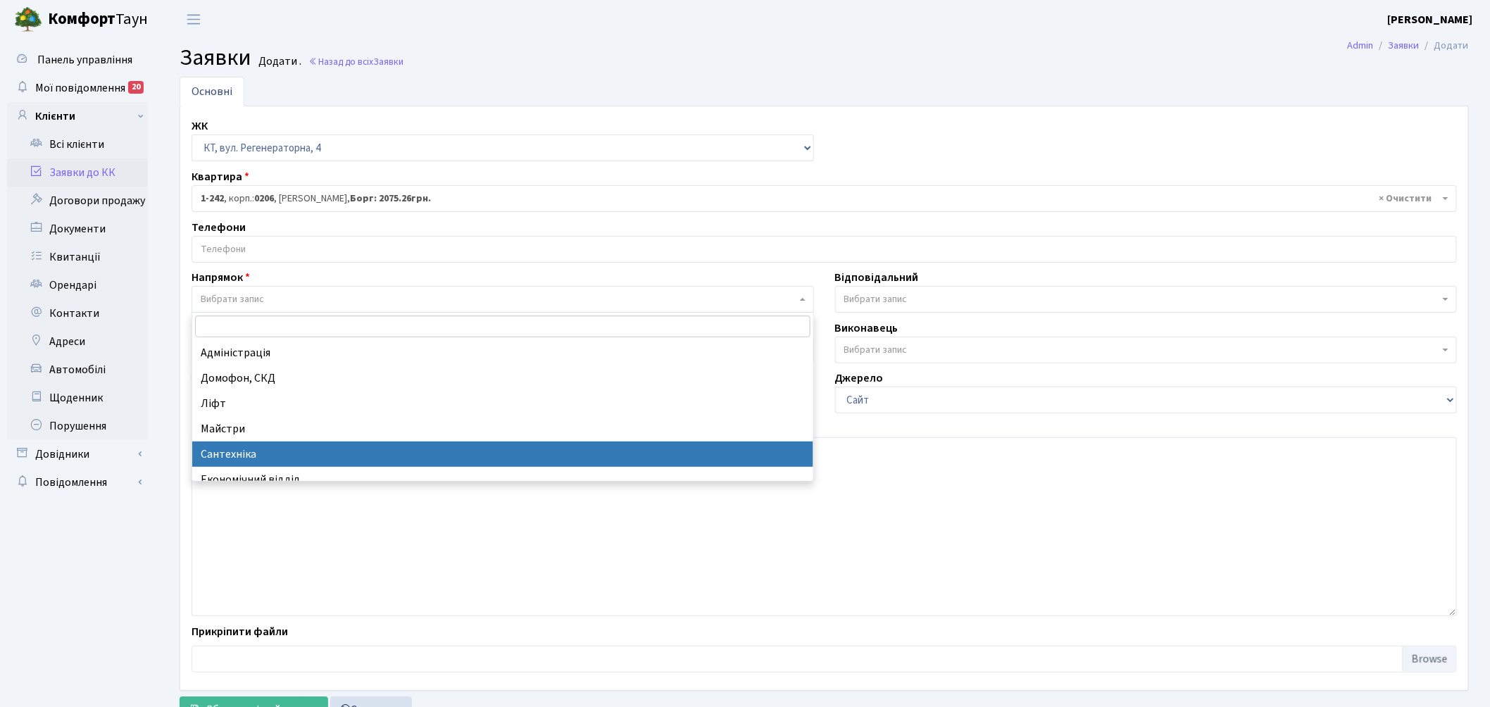
select select "2"
select select
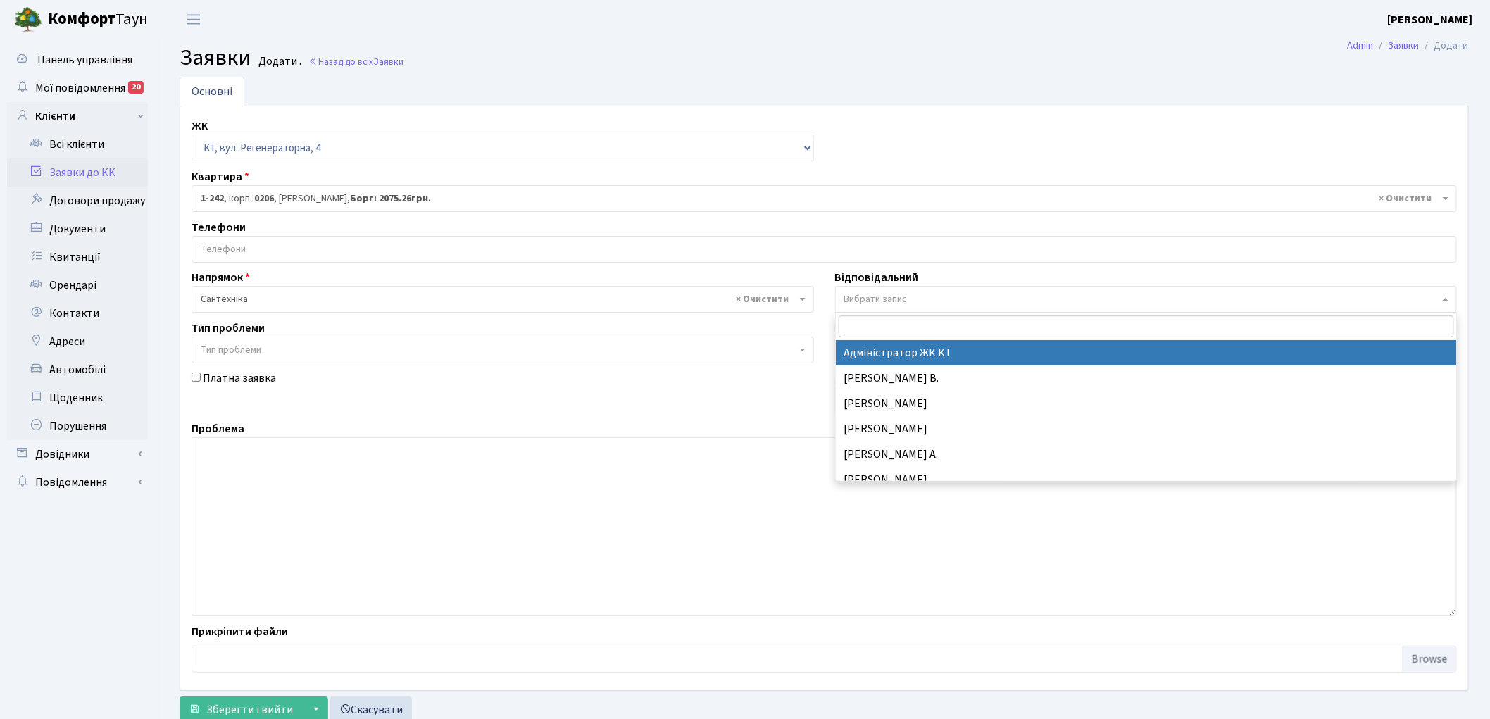
click at [903, 287] on span "Вибрати запис" at bounding box center [1146, 299] width 622 height 27
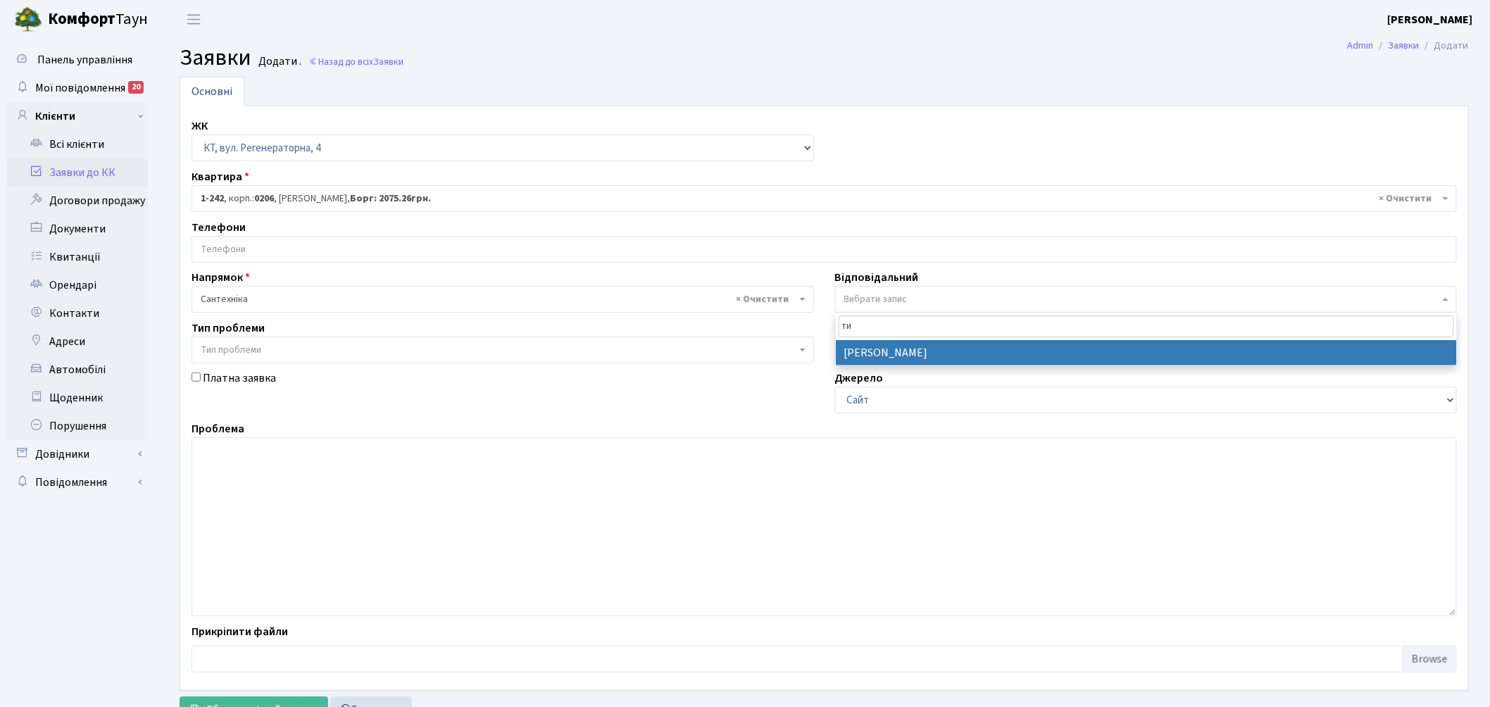
type input "ти"
select select "67"
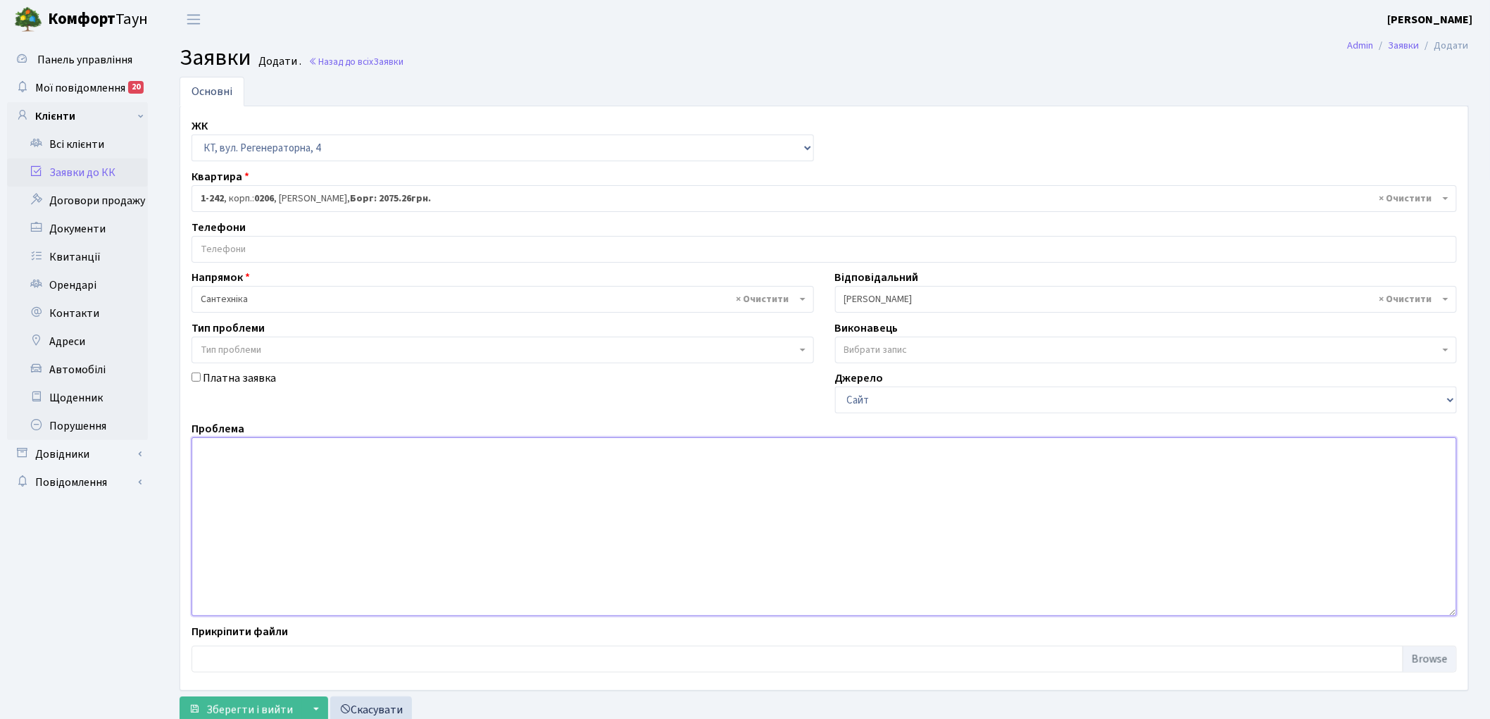
click at [463, 511] on textarea at bounding box center [824, 526] width 1265 height 179
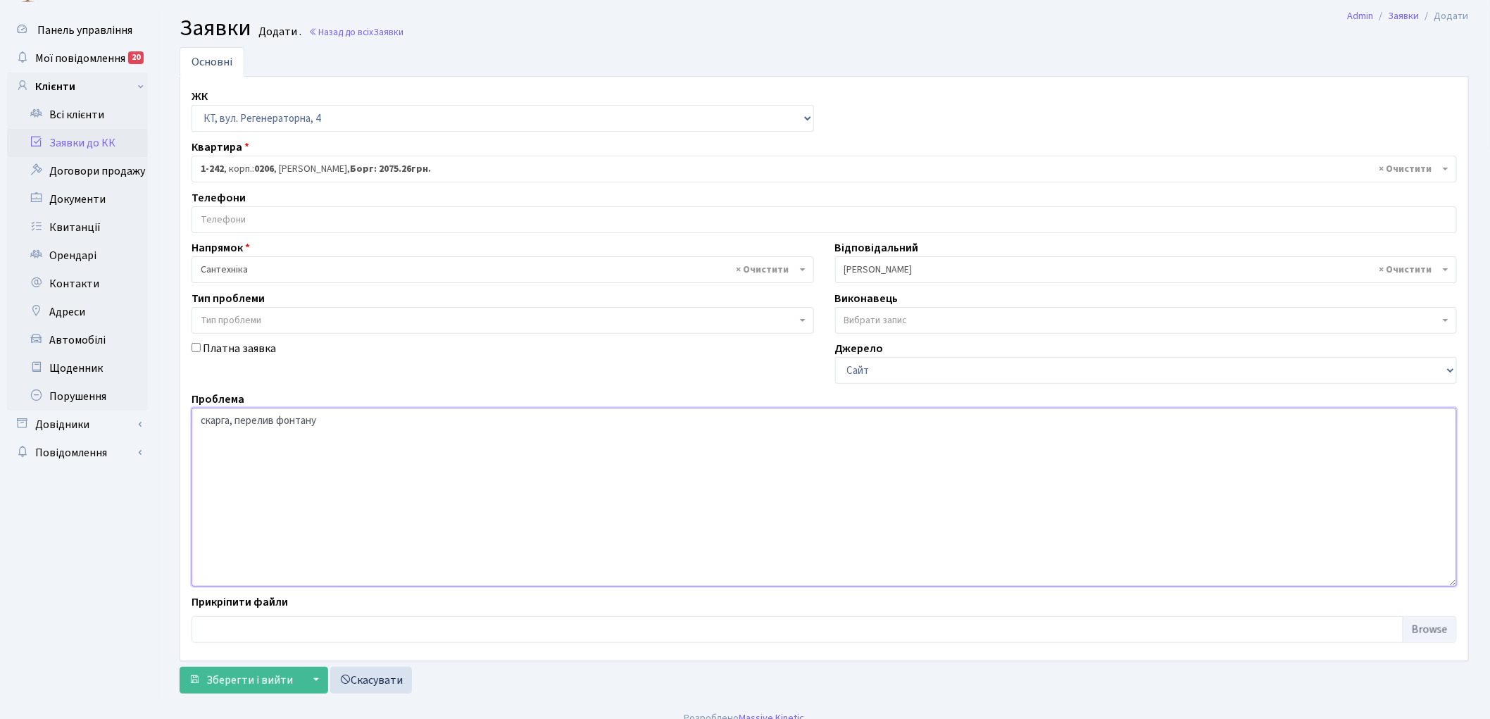
scroll to position [46, 0]
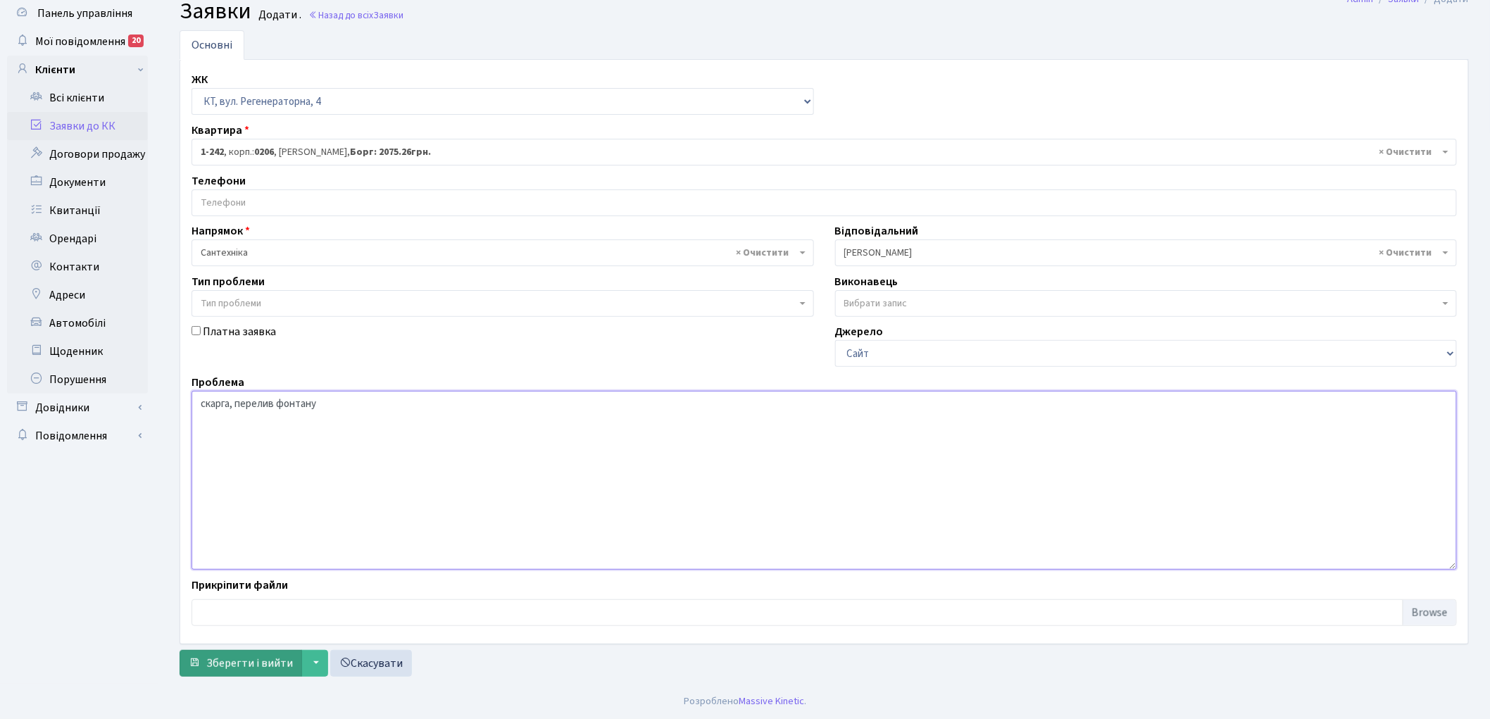
type textarea "скарга, перелив фонтану"
click at [225, 665] on span "Зберегти і вийти" at bounding box center [249, 662] width 87 height 15
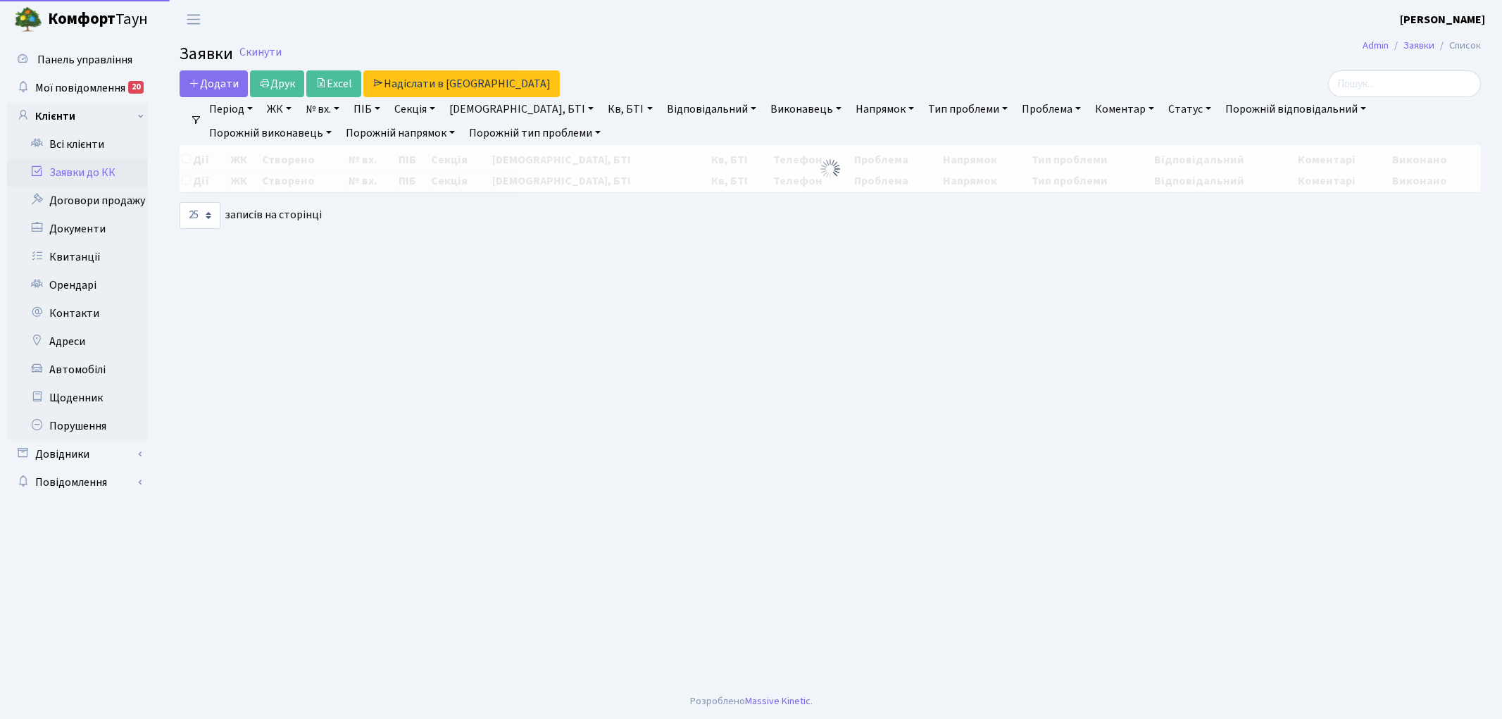
select select "25"
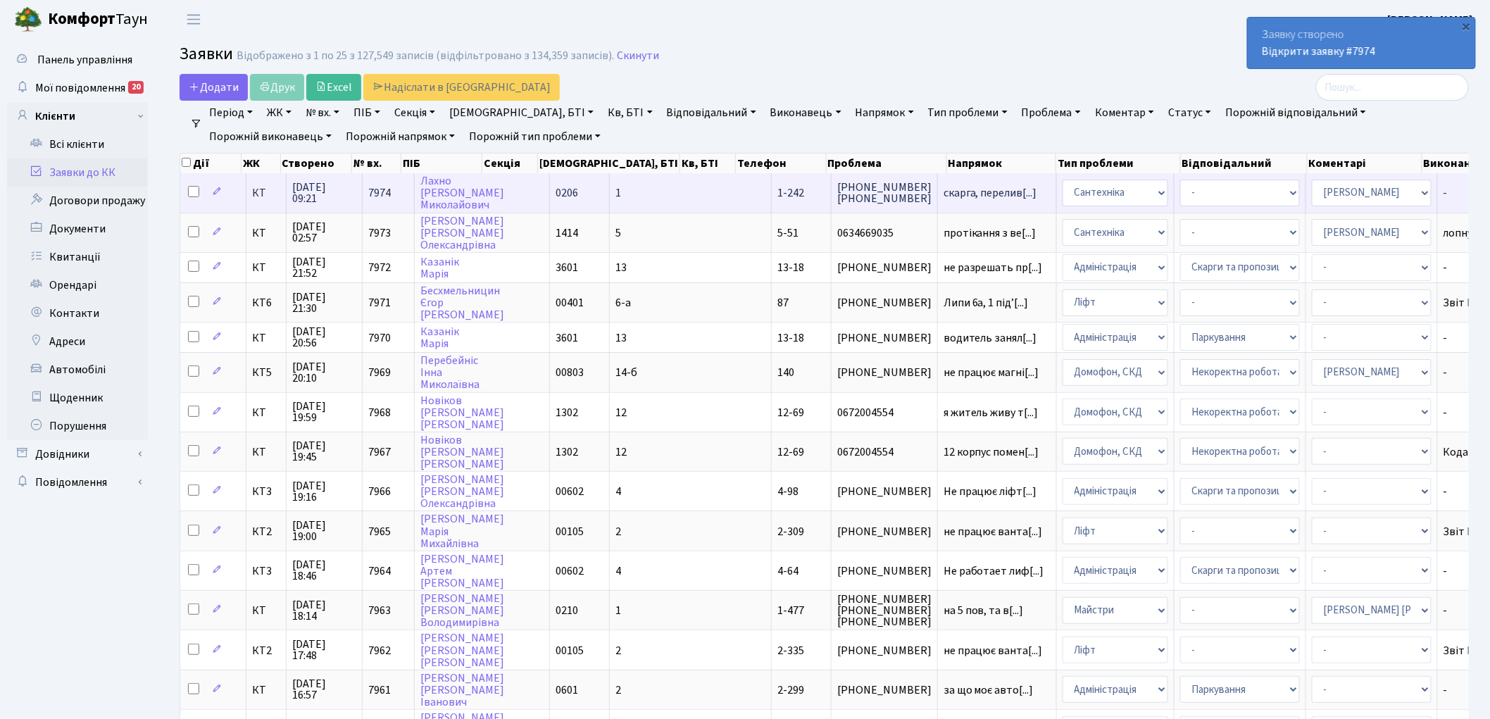
click at [369, 192] on span "7974" at bounding box center [379, 192] width 23 height 15
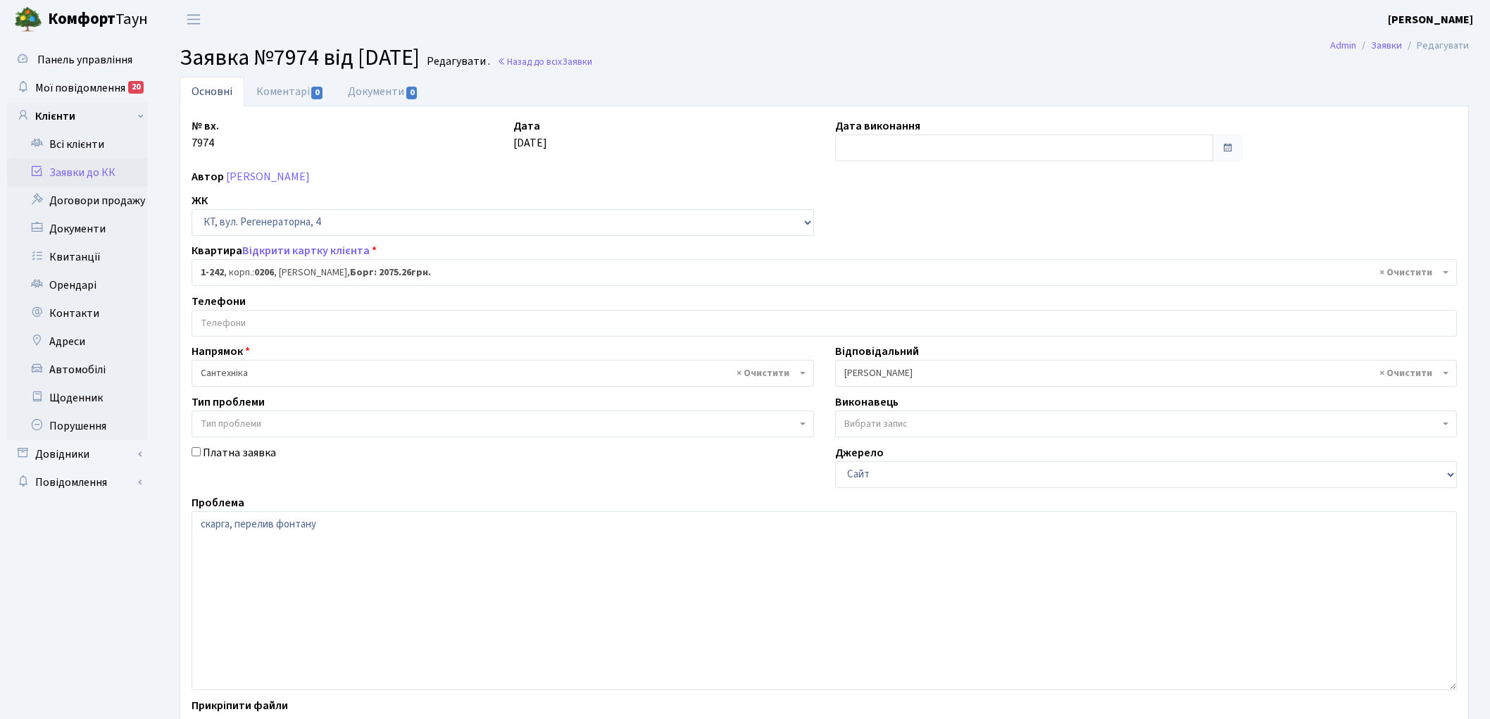
select select "242"
click at [265, 93] on link "Коментарі 0" at bounding box center [290, 91] width 92 height 29
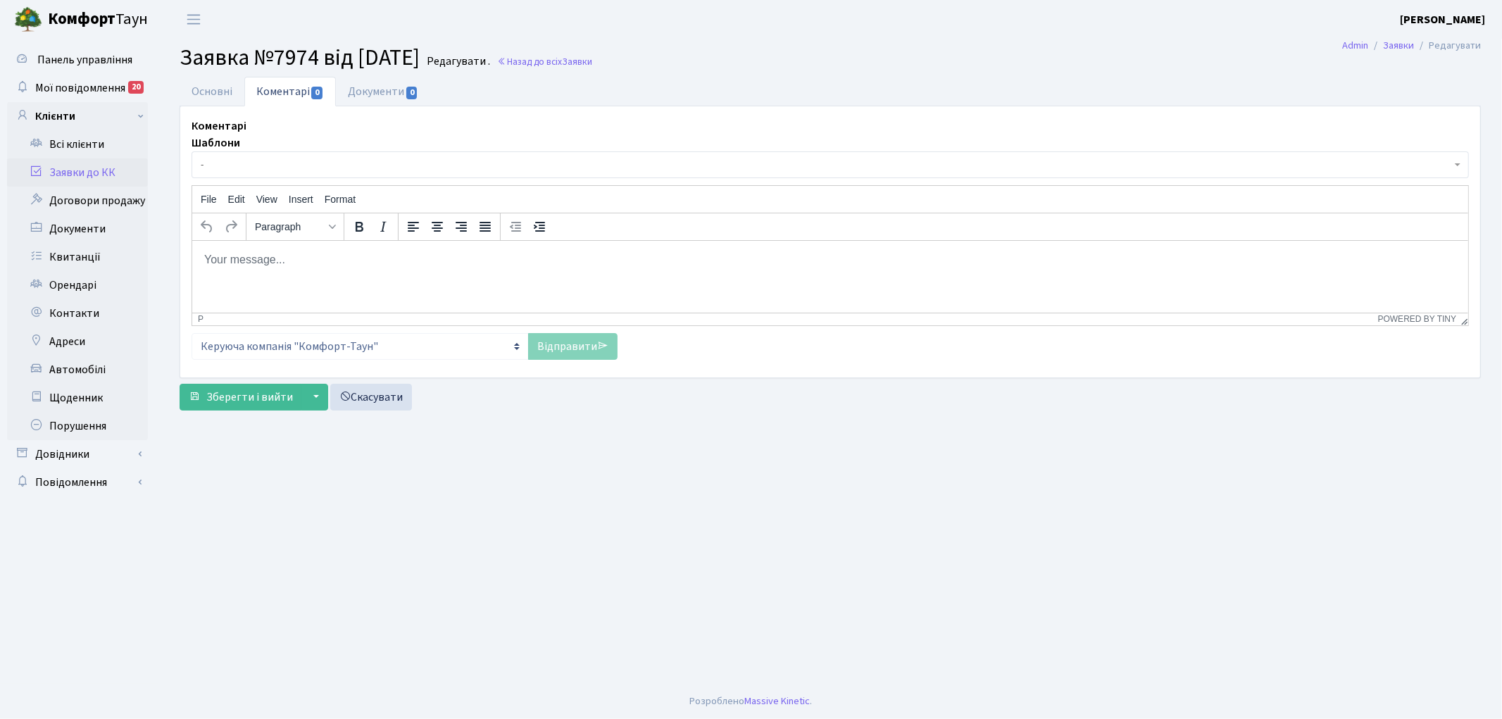
click at [334, 274] on html at bounding box center [830, 259] width 1276 height 38
click at [557, 333] on link "Відправити" at bounding box center [572, 346] width 89 height 27
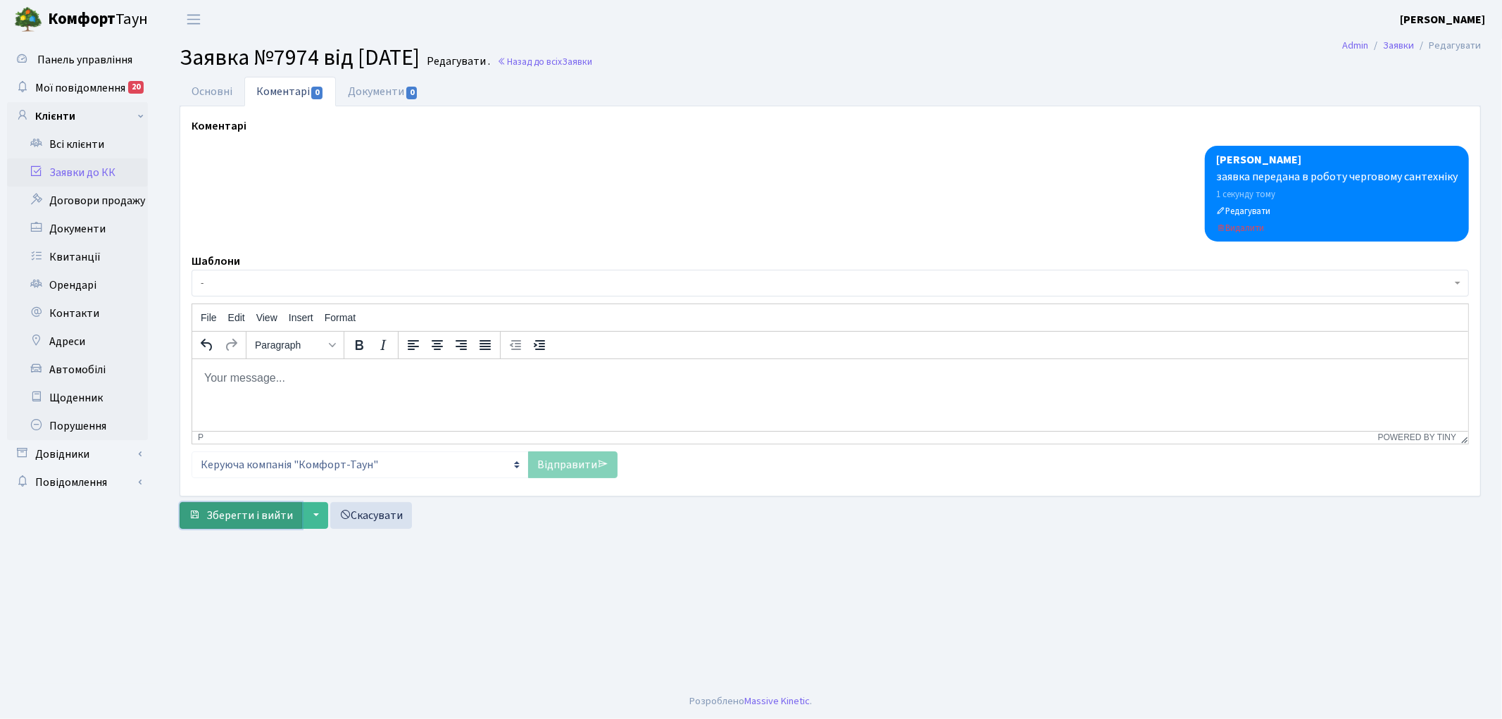
click at [222, 510] on span "Зберегти і вийти" at bounding box center [249, 515] width 87 height 15
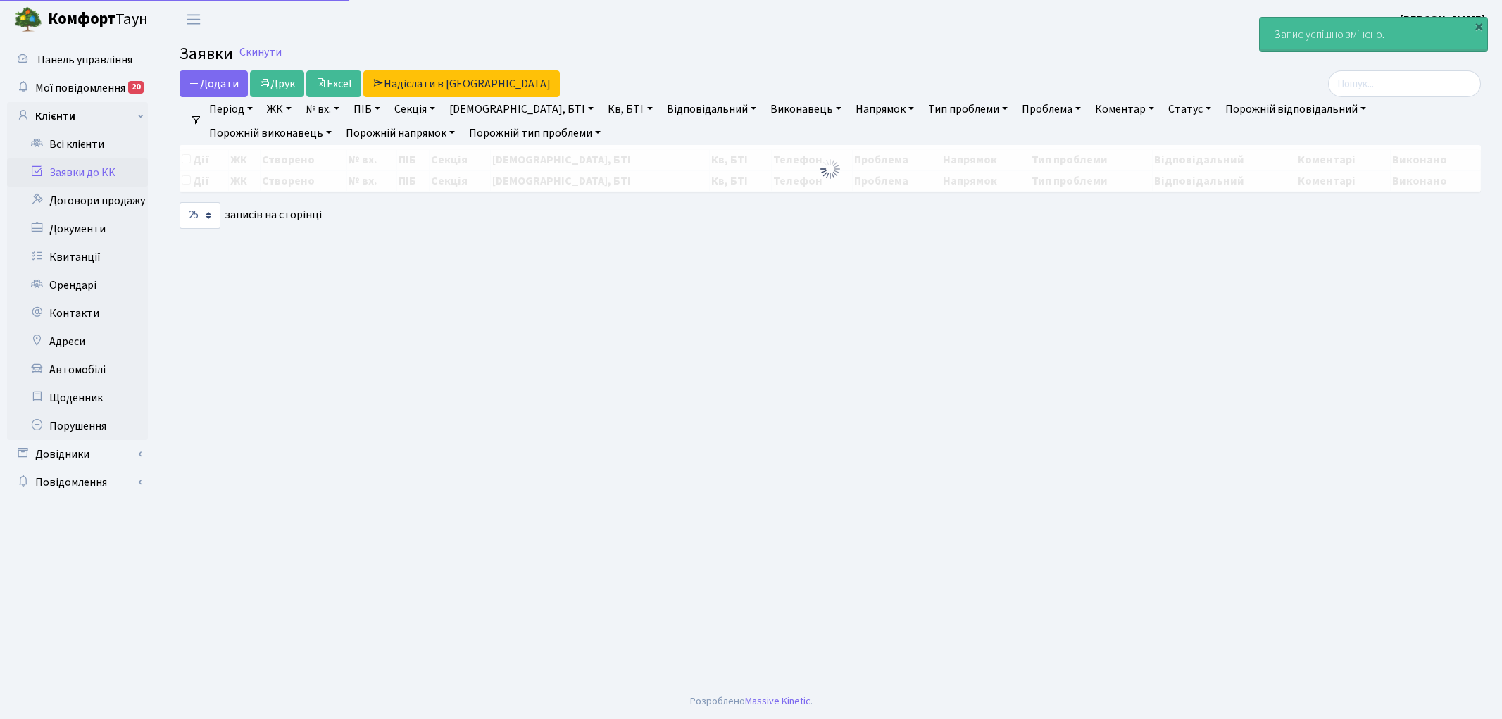
select select "25"
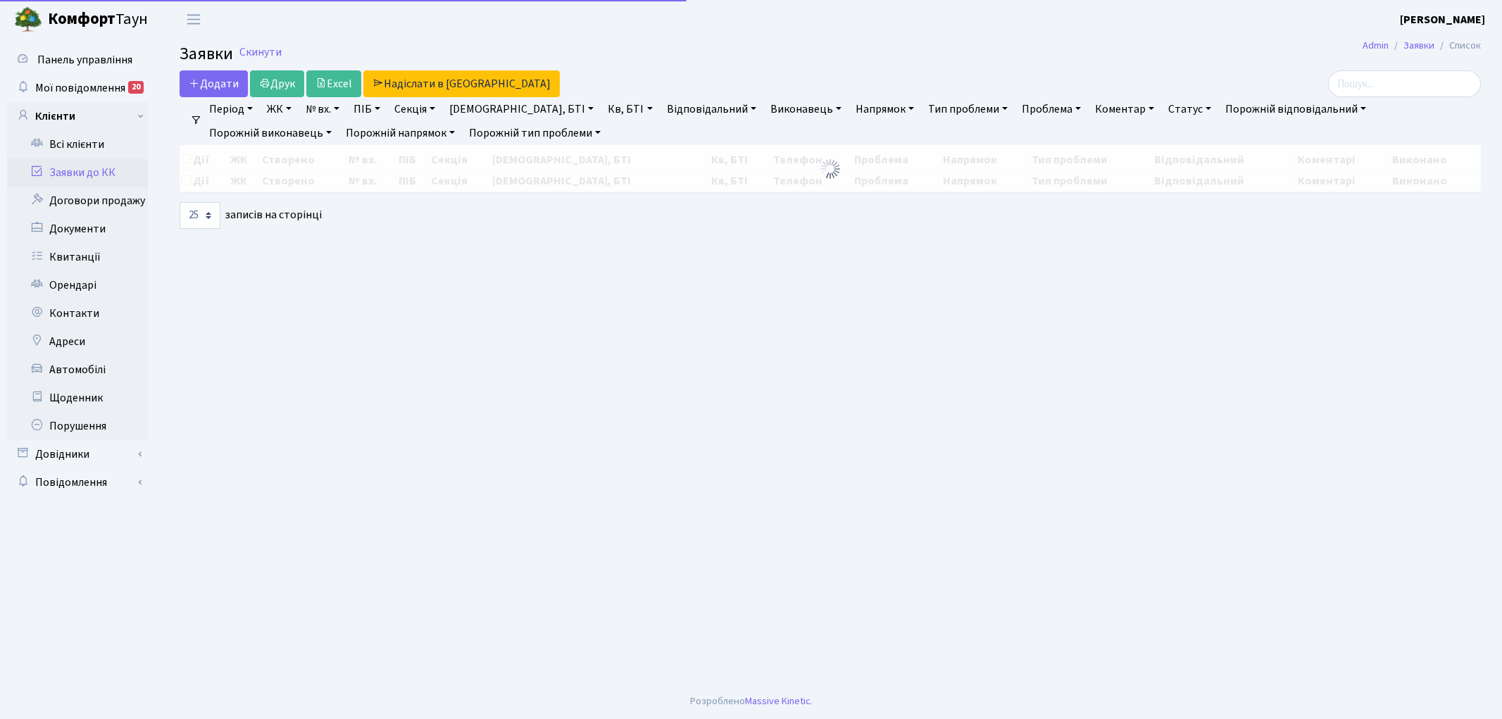
select select "25"
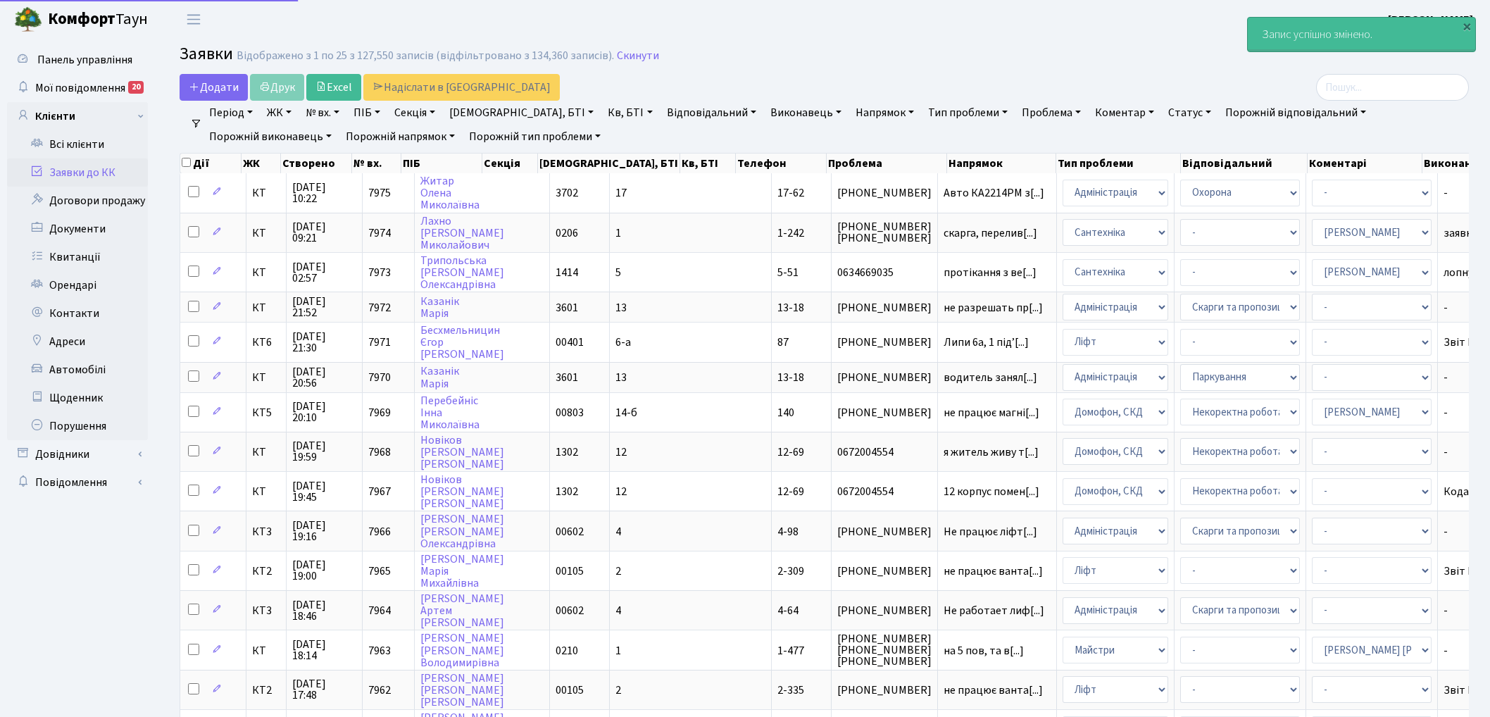
select select "25"
